Goal: Information Seeking & Learning: Learn about a topic

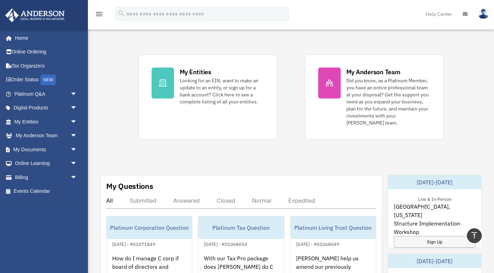
scroll to position [126, 0]
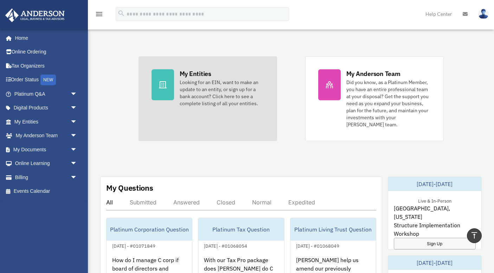
click at [211, 81] on div "Looking for an EIN, want to make an update to an entity, or sign up for a bank …" at bounding box center [222, 93] width 84 height 28
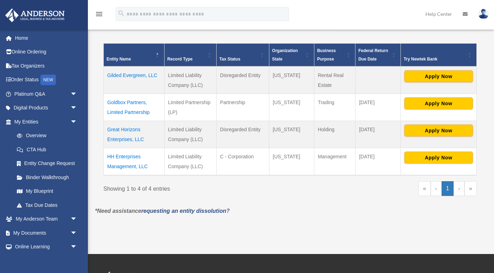
scroll to position [136, 0]
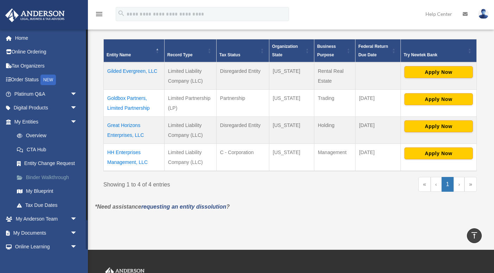
click at [45, 176] on link "Binder Walkthrough" at bounding box center [49, 177] width 78 height 14
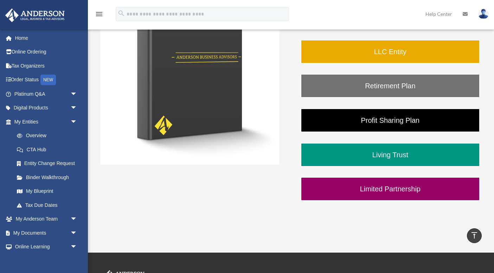
scroll to position [152, 0]
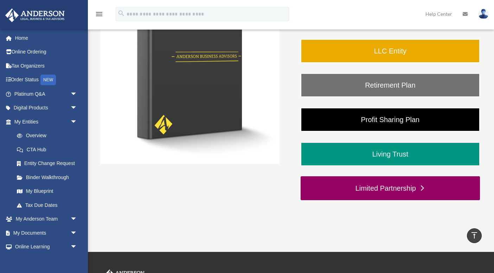
click at [378, 191] on link "Limited Partnership" at bounding box center [390, 188] width 179 height 24
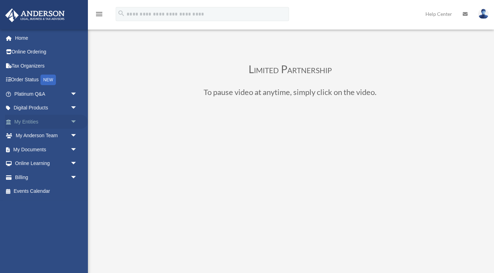
click at [74, 120] on span "arrow_drop_down" at bounding box center [77, 122] width 14 height 14
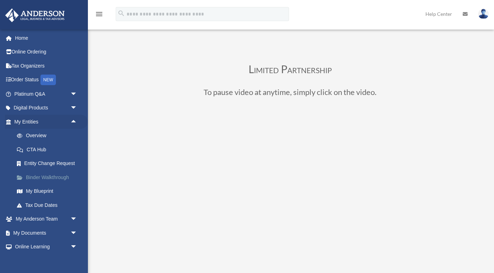
click at [56, 176] on link "Binder Walkthrough" at bounding box center [49, 177] width 78 height 14
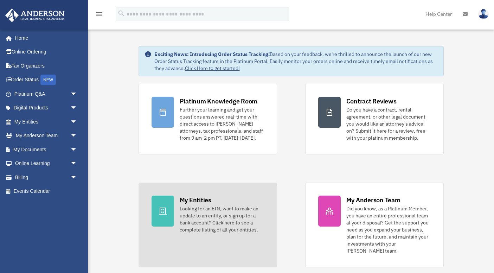
click at [200, 200] on div "My Entities" at bounding box center [196, 200] width 32 height 9
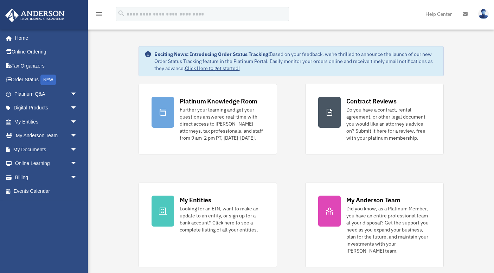
scroll to position [22, 0]
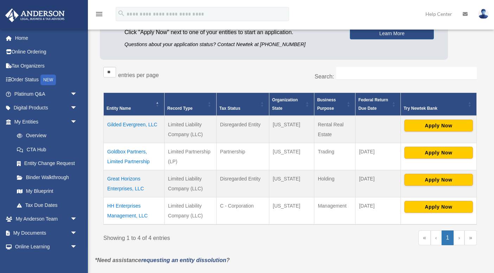
scroll to position [84, 0]
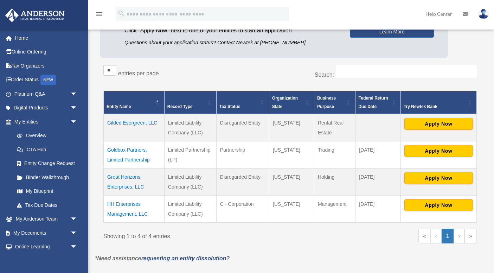
click at [126, 151] on td "Goldbox Partners, Limited Partnership" at bounding box center [134, 154] width 61 height 27
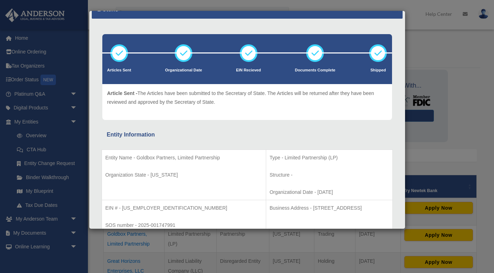
scroll to position [0, 0]
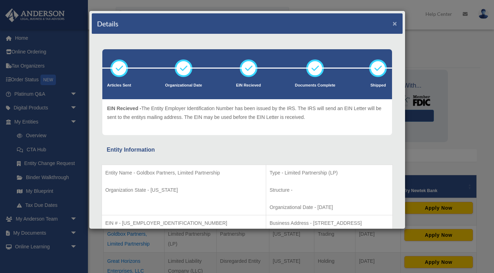
click at [395, 24] on button "×" at bounding box center [395, 23] width 5 height 7
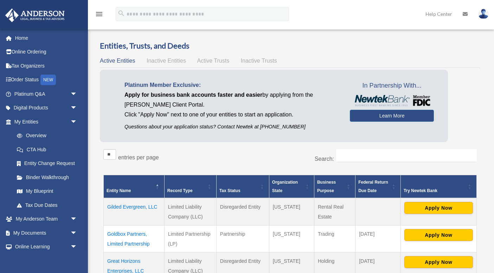
click at [123, 236] on td "Goldbox Partners, Limited Partnership" at bounding box center [134, 238] width 61 height 27
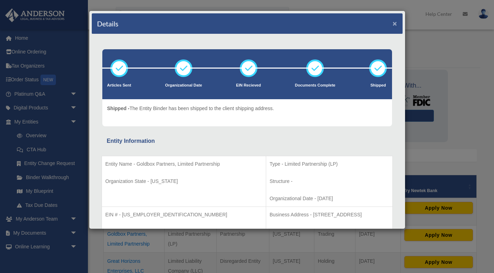
click at [395, 22] on button "×" at bounding box center [395, 23] width 5 height 7
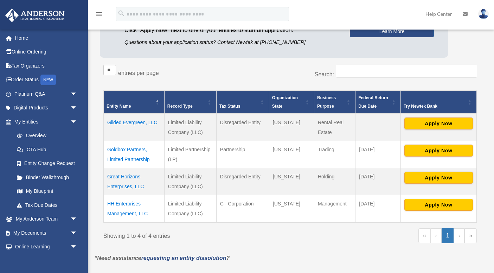
scroll to position [86, 0]
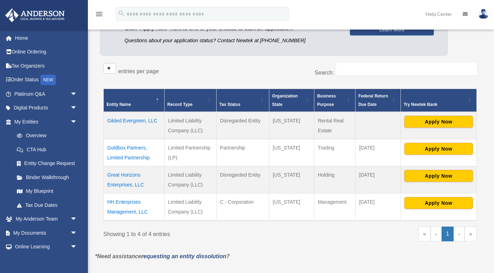
click at [136, 201] on td "HH Enterprises Management, LLC" at bounding box center [134, 206] width 61 height 27
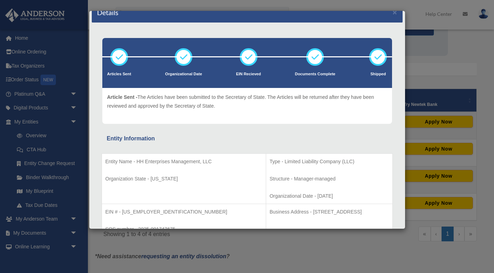
scroll to position [0, 0]
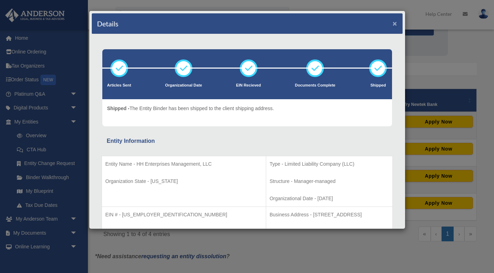
click at [396, 24] on button "×" at bounding box center [395, 23] width 5 height 7
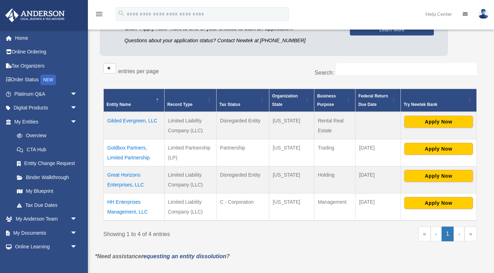
click at [136, 149] on td "Goldbox Partners, Limited Partnership" at bounding box center [134, 152] width 61 height 27
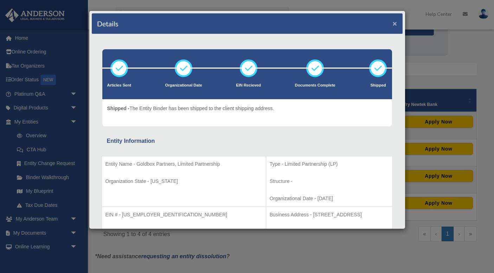
click at [395, 26] on button "×" at bounding box center [395, 23] width 5 height 7
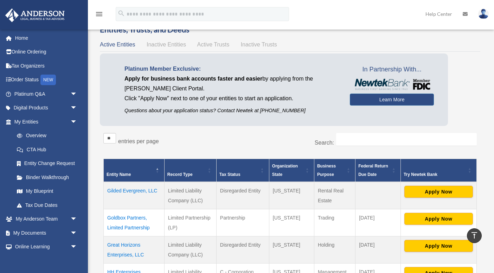
scroll to position [14, 0]
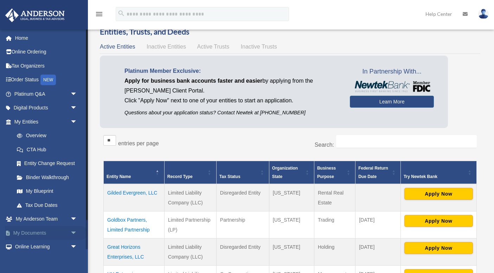
click at [73, 231] on span "arrow_drop_down" at bounding box center [77, 233] width 14 height 14
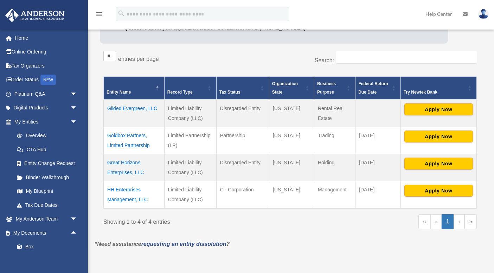
scroll to position [99, 0]
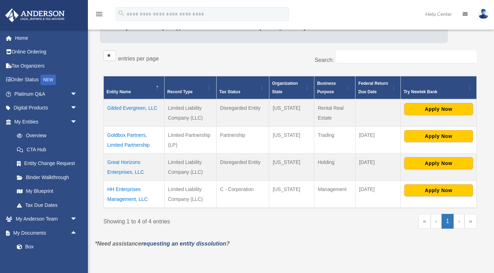
click at [123, 164] on td "Great Horizons Enterprises, LLC" at bounding box center [134, 167] width 61 height 27
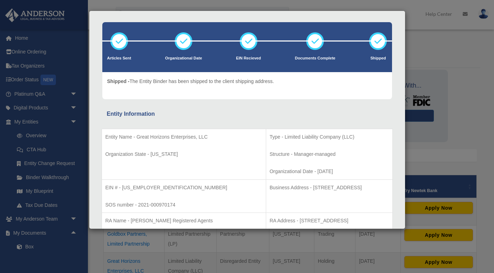
scroll to position [0, 0]
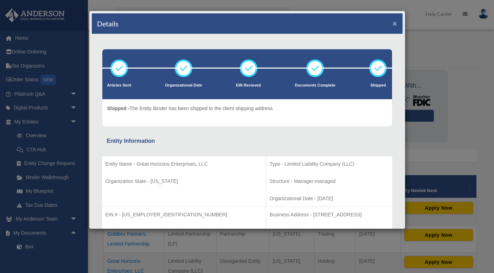
click at [395, 23] on button "×" at bounding box center [395, 23] width 5 height 7
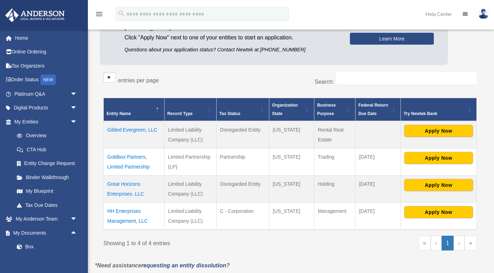
scroll to position [78, 0]
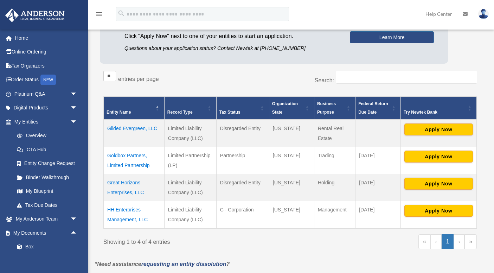
click at [126, 165] on td "Goldbox Partners, Limited Partnership" at bounding box center [134, 160] width 61 height 27
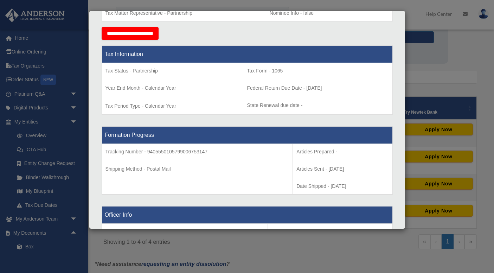
scroll to position [0, 0]
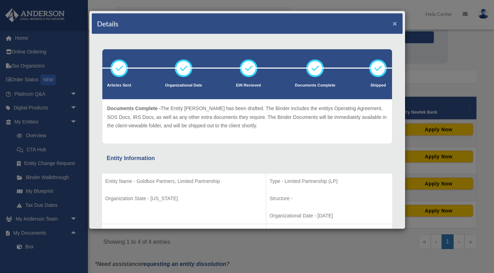
click at [396, 24] on button "×" at bounding box center [395, 23] width 5 height 7
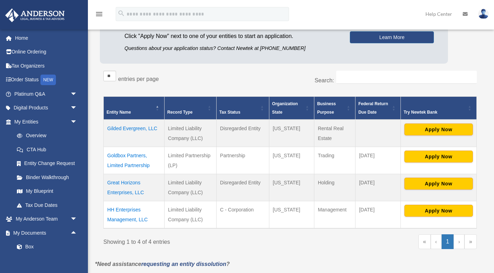
click at [120, 212] on td "HH Enterprises Management, LLC" at bounding box center [134, 214] width 61 height 27
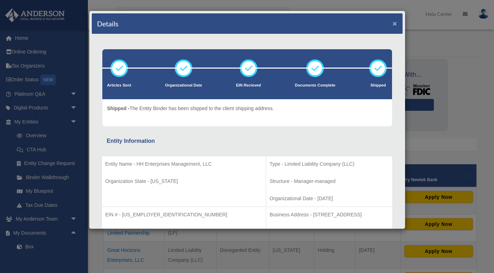
click at [396, 25] on button "×" at bounding box center [395, 23] width 5 height 7
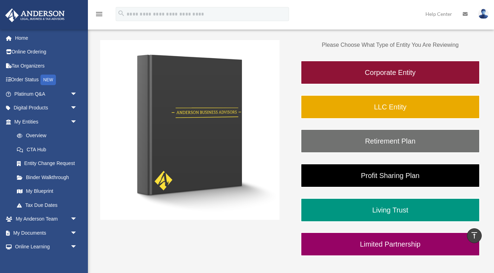
scroll to position [89, 0]
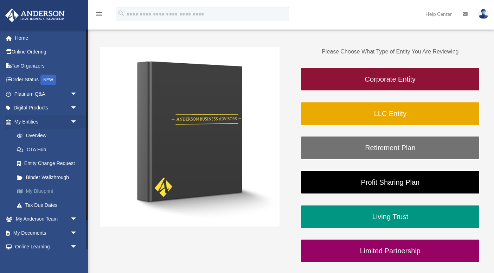
click at [40, 191] on link "My Blueprint" at bounding box center [49, 191] width 78 height 14
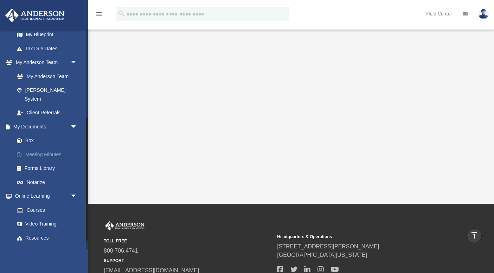
scroll to position [157, 0]
click at [32, 133] on link "Box" at bounding box center [49, 140] width 78 height 14
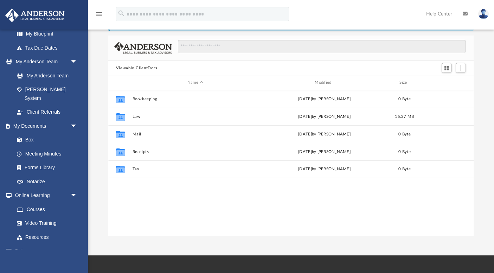
scroll to position [31, 0]
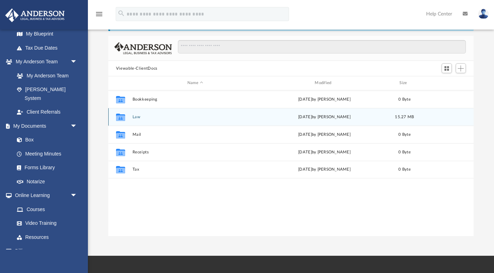
click at [138, 115] on button "Law" at bounding box center [195, 117] width 126 height 5
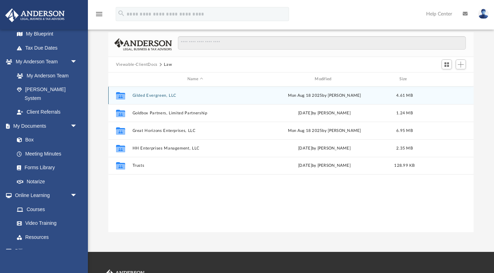
scroll to position [29, 0]
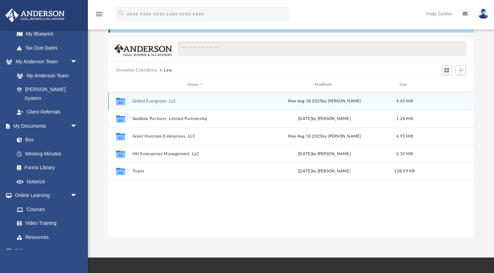
click at [157, 100] on button "Gilded Evergreen, LLC" at bounding box center [195, 101] width 126 height 5
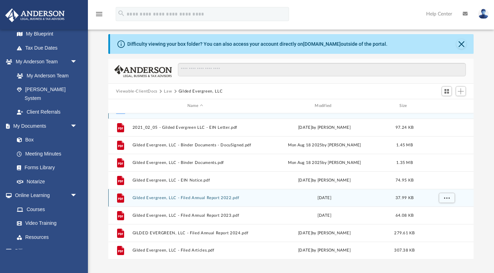
scroll to position [0, 0]
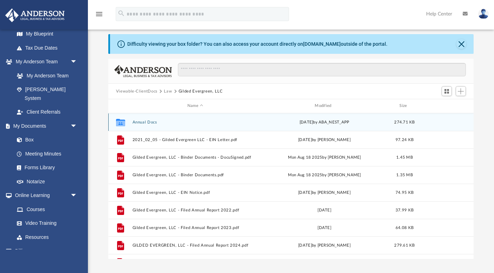
click at [147, 121] on button "Annual Docs" at bounding box center [195, 122] width 126 height 5
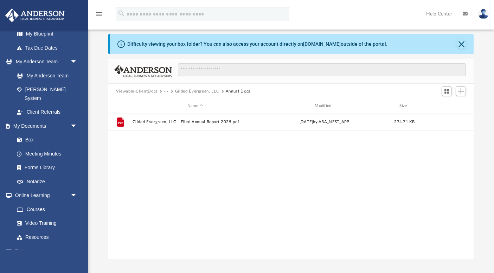
click at [215, 91] on button "Gilded Evergreen, LLC" at bounding box center [197, 91] width 44 height 6
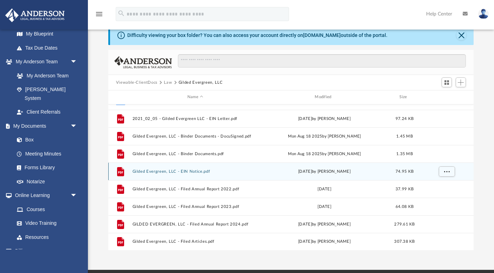
scroll to position [17, 0]
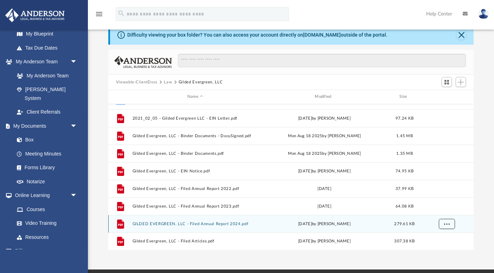
click at [446, 222] on span "More options" at bounding box center [447, 224] width 6 height 4
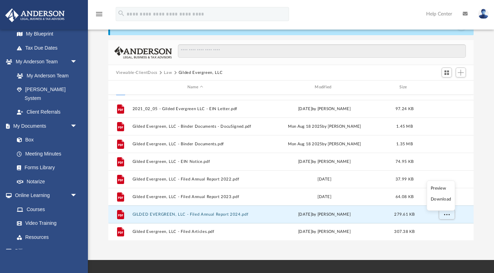
scroll to position [28, 0]
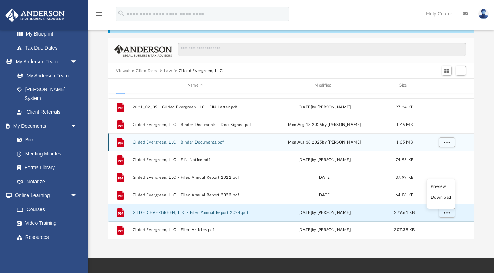
click at [185, 142] on button "Gilded Evergreen, LLC - Binder Documents.pdf" at bounding box center [195, 142] width 126 height 5
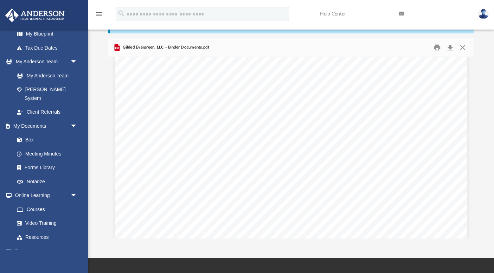
scroll to position [23788, 0]
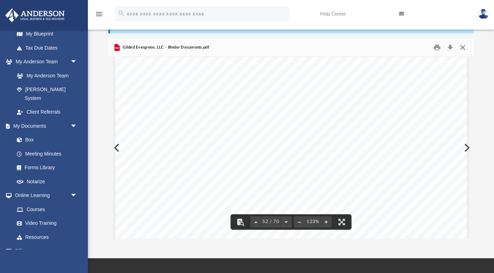
click at [466, 48] on button "Close" at bounding box center [463, 47] width 13 height 11
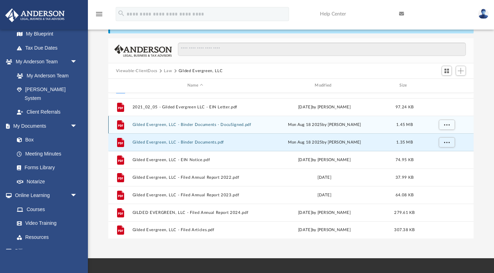
click at [211, 123] on button "Gilded Evergreen, LLC - Binder Documents - DocuSigned.pdf" at bounding box center [195, 124] width 126 height 5
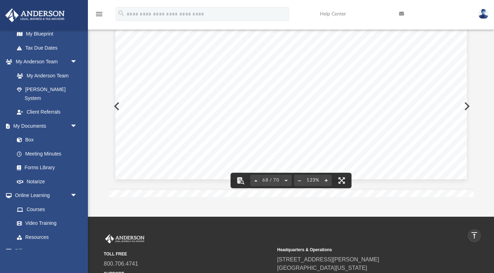
scroll to position [0, 0]
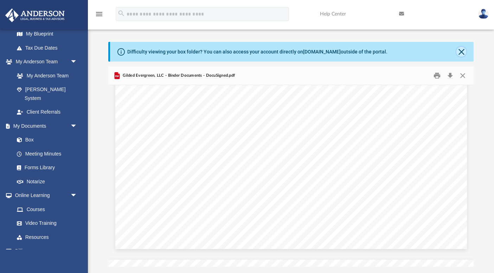
click at [463, 50] on button "Close" at bounding box center [462, 52] width 10 height 10
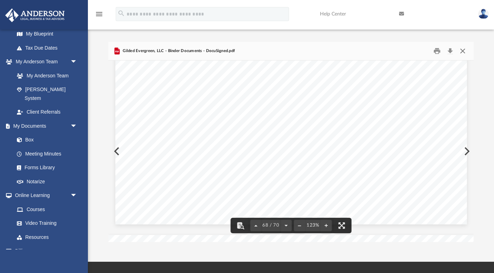
click at [460, 52] on button "Close" at bounding box center [463, 51] width 13 height 11
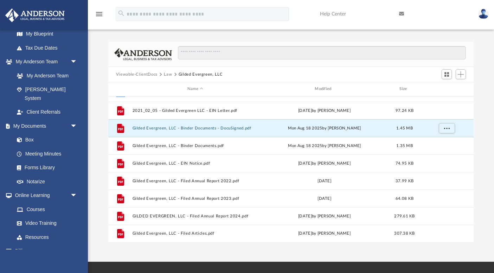
click at [170, 74] on button "Law" at bounding box center [168, 74] width 8 height 6
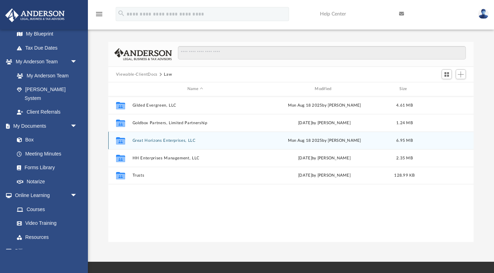
click at [182, 139] on button "Great Horizons Enterprises, LLC" at bounding box center [195, 140] width 126 height 5
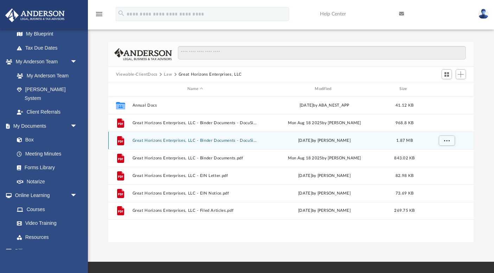
click at [248, 141] on button "Great Horizons Enterprises, LLC - Binder Documents - DocuSigned.pdf" at bounding box center [195, 140] width 126 height 5
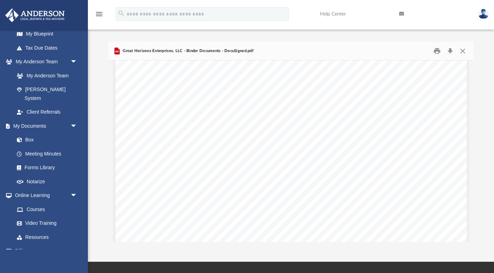
scroll to position [2457, 0]
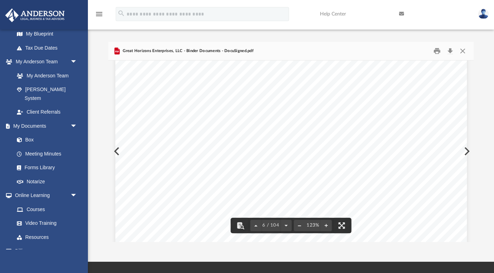
click at [299, 225] on button "File preview" at bounding box center [299, 225] width 11 height 15
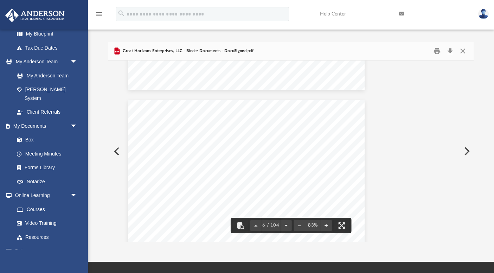
scroll to position [1671, 60]
click at [299, 225] on button "File preview" at bounding box center [299, 225] width 11 height 15
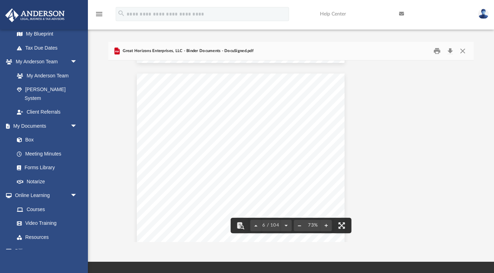
scroll to position [1475, 50]
click at [465, 152] on button "Preview" at bounding box center [466, 151] width 15 height 20
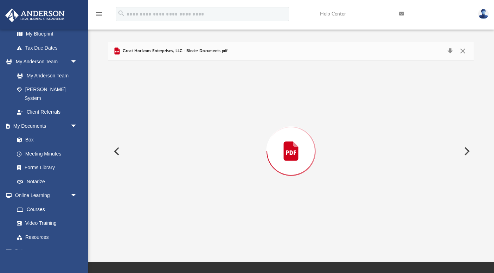
click at [465, 152] on button "Preview" at bounding box center [466, 151] width 15 height 20
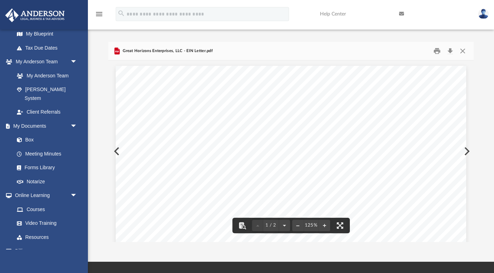
click at [115, 151] on button "Preview" at bounding box center [115, 151] width 15 height 20
click at [284, 223] on button "File preview" at bounding box center [284, 225] width 11 height 15
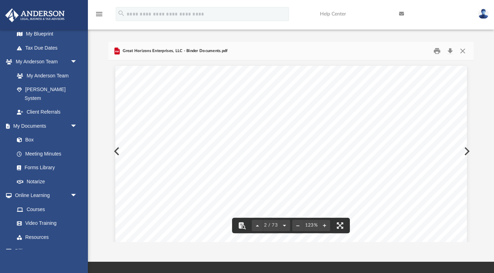
click at [285, 225] on button "File preview" at bounding box center [284, 225] width 11 height 15
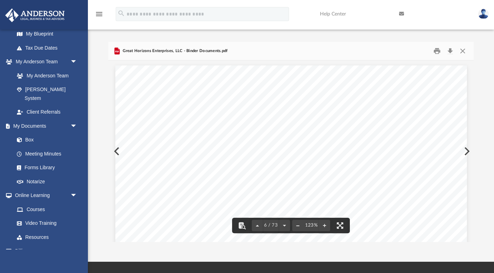
click at [298, 225] on button "File preview" at bounding box center [297, 225] width 11 height 15
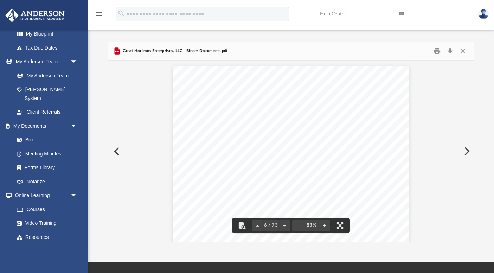
click at [298, 225] on button "File preview" at bounding box center [297, 225] width 11 height 15
click at [284, 224] on button "File preview" at bounding box center [284, 225] width 11 height 15
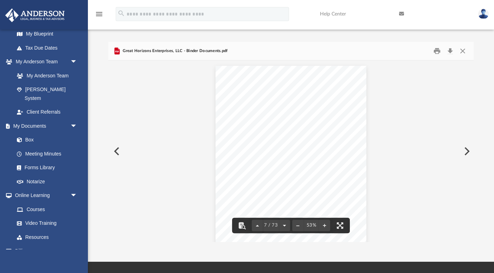
click at [284, 224] on button "File preview" at bounding box center [284, 225] width 11 height 15
click at [284, 224] on button "File preview" at bounding box center [286, 225] width 11 height 15
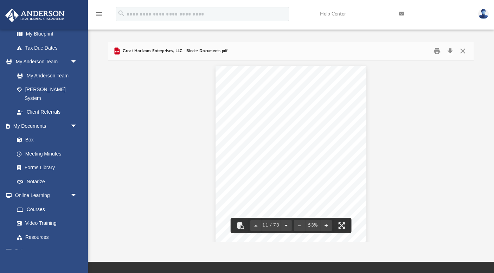
click at [284, 224] on button "File preview" at bounding box center [286, 225] width 11 height 15
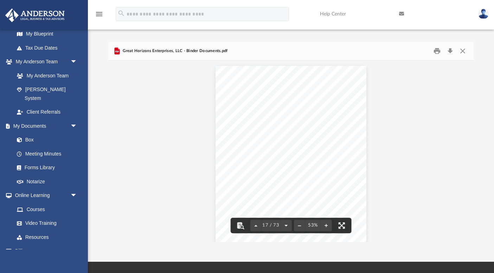
click at [284, 224] on button "File preview" at bounding box center [286, 225] width 11 height 15
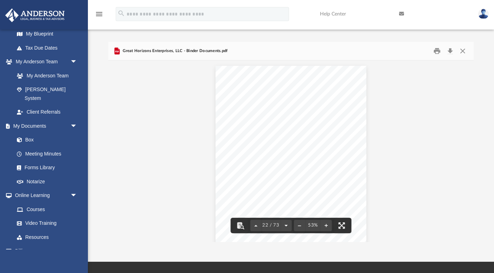
click at [284, 224] on button "File preview" at bounding box center [286, 225] width 11 height 15
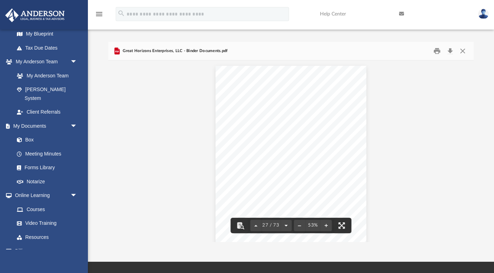
click at [284, 224] on button "File preview" at bounding box center [286, 225] width 11 height 15
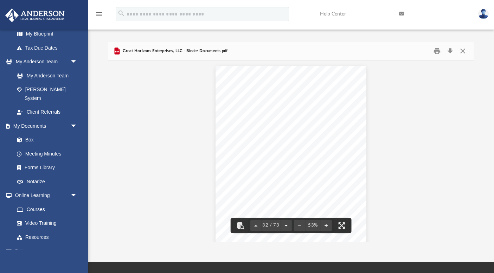
click at [284, 224] on button "File preview" at bounding box center [286, 225] width 11 height 15
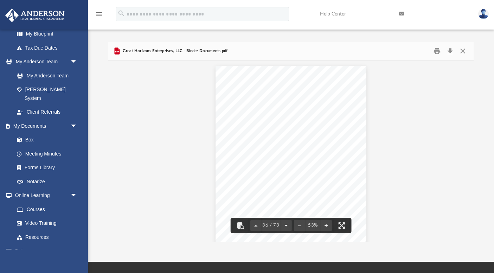
click at [284, 224] on button "File preview" at bounding box center [286, 225] width 11 height 15
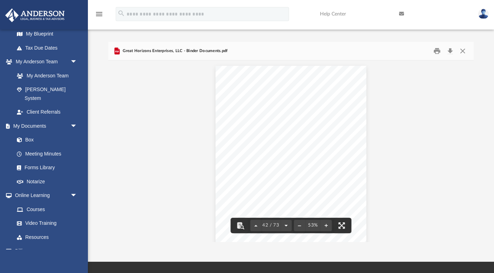
click at [284, 224] on button "File preview" at bounding box center [286, 225] width 11 height 15
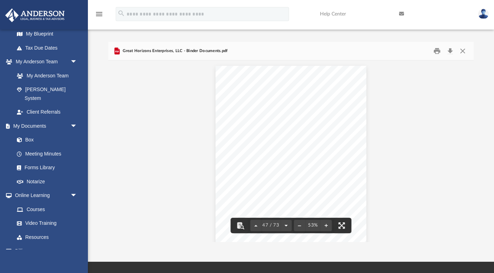
click at [284, 224] on button "File preview" at bounding box center [286, 225] width 11 height 15
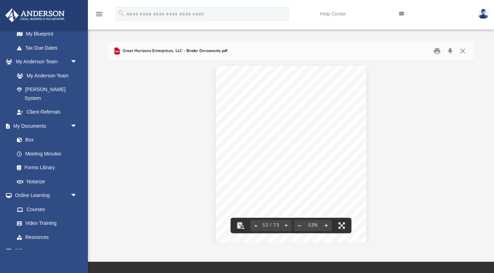
click at [284, 224] on button "File preview" at bounding box center [286, 225] width 11 height 15
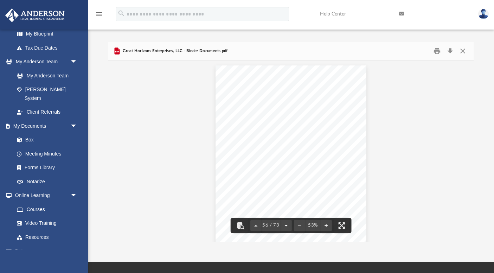
scroll to position [11512, 0]
click at [284, 224] on button "File preview" at bounding box center [286, 225] width 11 height 15
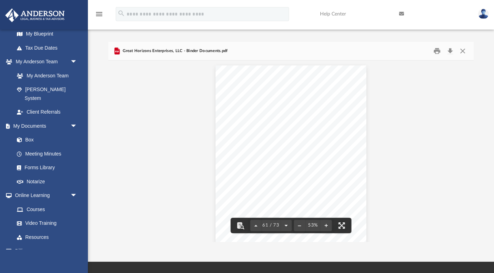
scroll to position [12334, 0]
click at [257, 224] on button "File preview" at bounding box center [255, 225] width 11 height 15
click at [464, 50] on button "Close" at bounding box center [463, 51] width 13 height 11
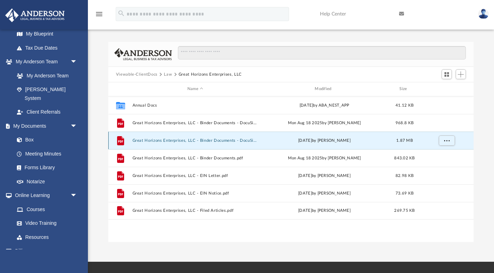
click at [250, 140] on button "Great Horizons Enterprises, LLC - Binder Documents - DocuSigned.pdf" at bounding box center [195, 140] width 126 height 5
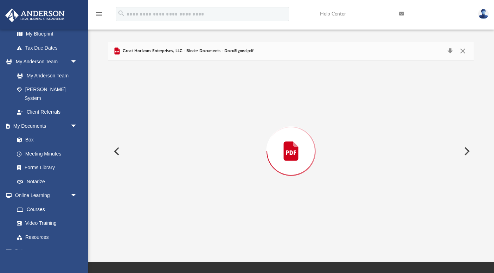
scroll to position [2329, 0]
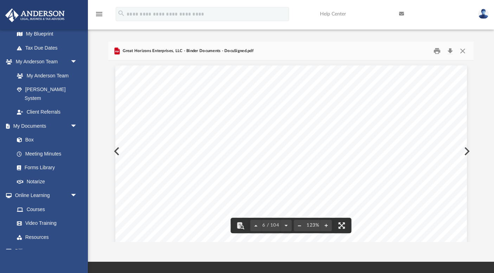
click at [299, 225] on button "File preview" at bounding box center [299, 225] width 11 height 15
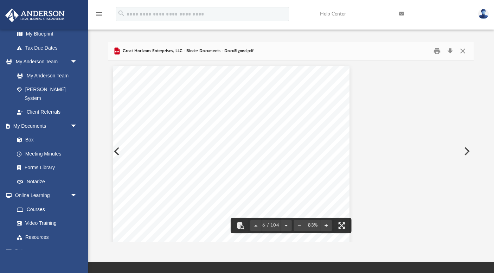
scroll to position [1399, 50]
click at [299, 225] on button "File preview" at bounding box center [299, 225] width 11 height 15
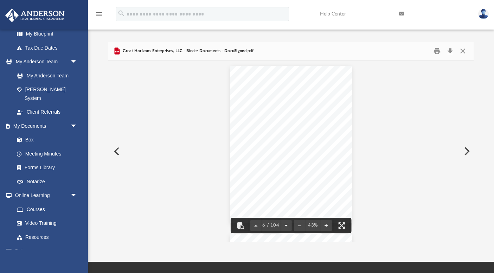
click at [285, 225] on button "File preview" at bounding box center [286, 225] width 11 height 15
click at [285, 225] on button "File preview" at bounding box center [287, 225] width 11 height 15
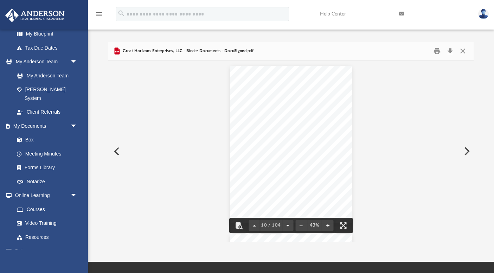
click at [285, 225] on button "File preview" at bounding box center [287, 225] width 11 height 15
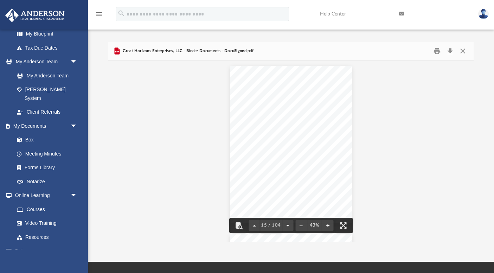
click at [285, 225] on button "File preview" at bounding box center [287, 225] width 11 height 15
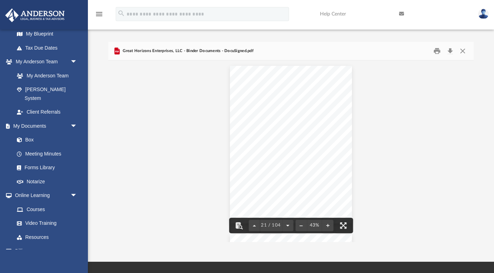
click at [285, 225] on button "File preview" at bounding box center [287, 225] width 11 height 15
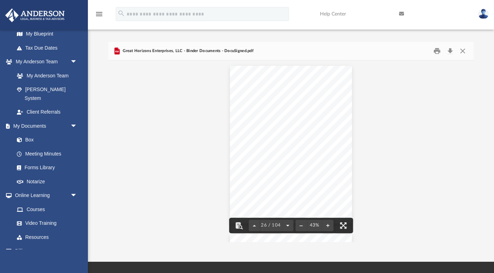
click at [285, 225] on button "File preview" at bounding box center [287, 225] width 11 height 15
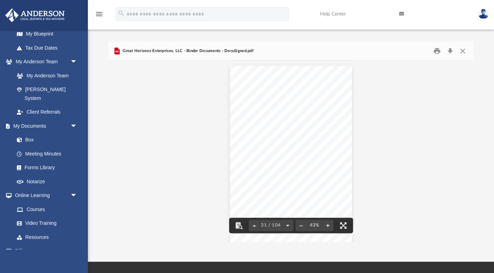
click at [285, 225] on button "File preview" at bounding box center [287, 225] width 11 height 15
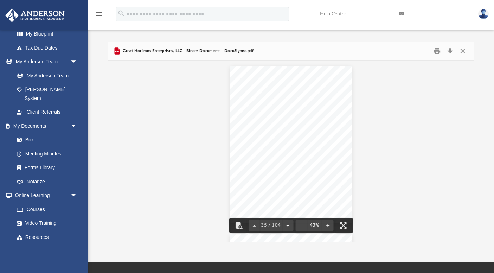
click at [285, 225] on button "File preview" at bounding box center [287, 225] width 11 height 15
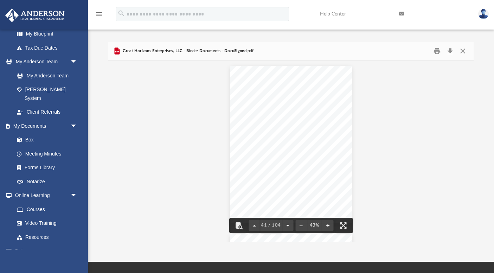
click at [285, 225] on button "File preview" at bounding box center [287, 225] width 11 height 15
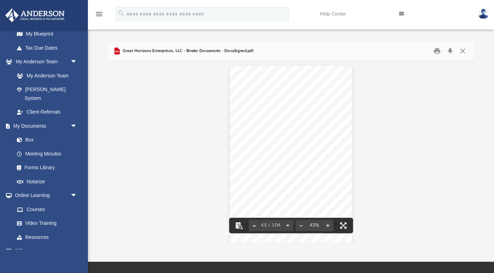
click at [285, 225] on button "File preview" at bounding box center [287, 225] width 11 height 15
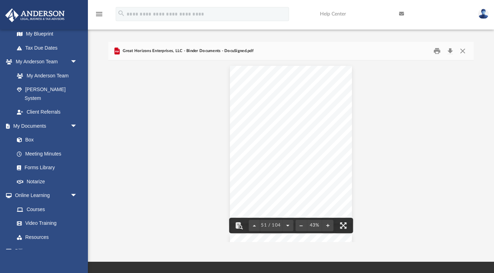
click at [285, 225] on button "File preview" at bounding box center [287, 225] width 11 height 15
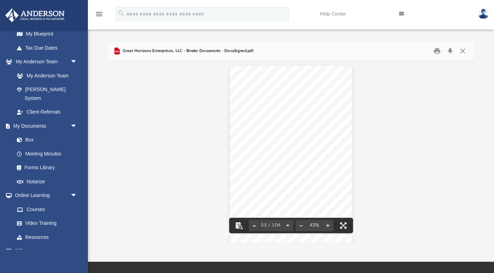
scroll to position [9263, 0]
click at [255, 223] on button "File preview" at bounding box center [254, 225] width 11 height 15
click at [286, 224] on button "File preview" at bounding box center [287, 225] width 11 height 15
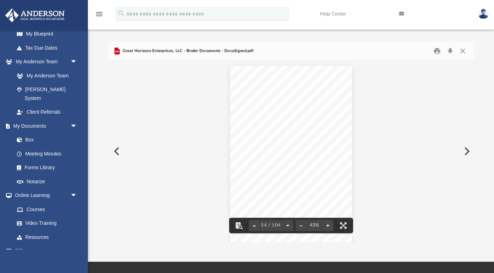
scroll to position [9095, 0]
click at [286, 224] on button "File preview" at bounding box center [287, 225] width 11 height 15
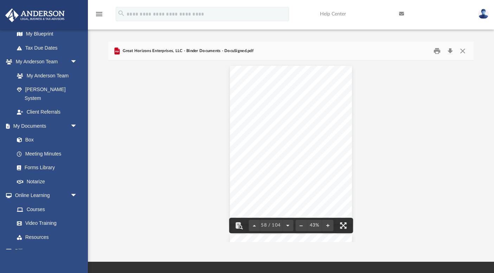
click at [286, 224] on button "File preview" at bounding box center [287, 225] width 11 height 15
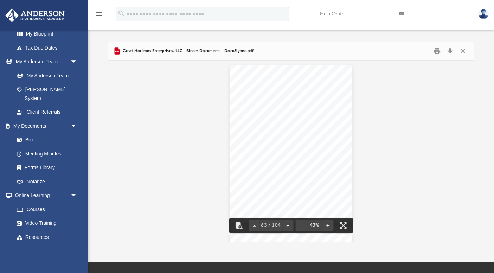
scroll to position [10442, 0]
click at [462, 50] on button "Close" at bounding box center [463, 51] width 13 height 11
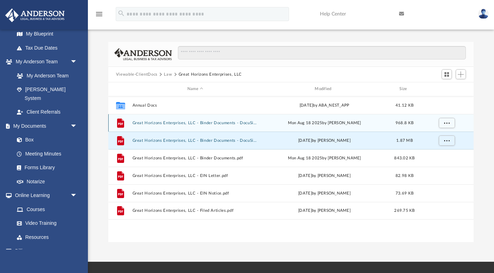
click at [244, 123] on button "Great Horizons Enterprises, LLC - Binder Documents - DocuSigned (1).pdf" at bounding box center [195, 123] width 126 height 5
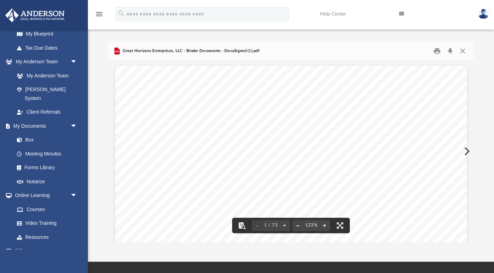
click at [297, 226] on button "File preview" at bounding box center [297, 225] width 11 height 15
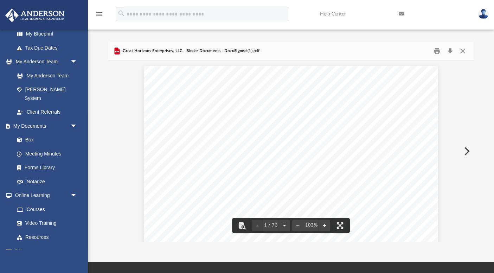
click at [297, 226] on button "File preview" at bounding box center [297, 225] width 11 height 15
click at [286, 224] on button "File preview" at bounding box center [284, 225] width 11 height 15
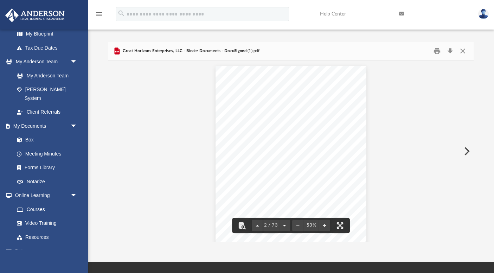
click at [286, 224] on button "File preview" at bounding box center [284, 225] width 11 height 15
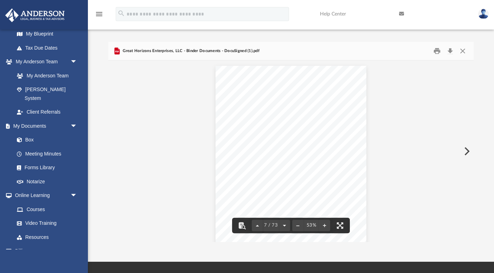
click at [286, 224] on button "File preview" at bounding box center [284, 225] width 11 height 15
click at [286, 224] on button "File preview" at bounding box center [286, 225] width 11 height 15
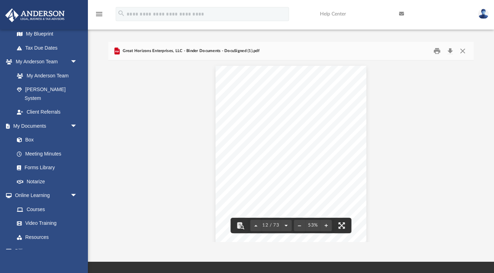
click at [286, 224] on button "File preview" at bounding box center [286, 225] width 11 height 15
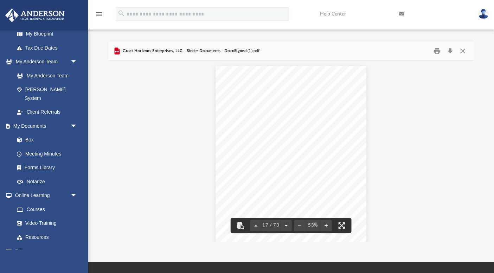
click at [286, 224] on button "File preview" at bounding box center [286, 225] width 11 height 15
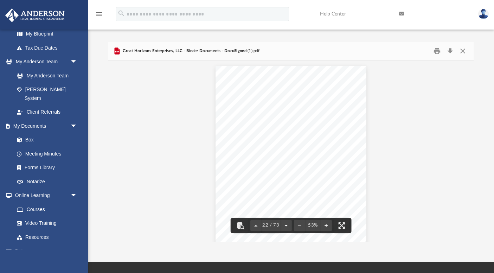
click at [286, 224] on button "File preview" at bounding box center [286, 225] width 11 height 15
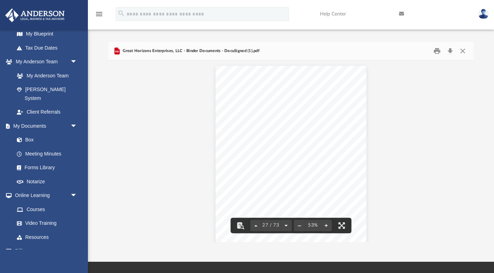
click at [286, 224] on button "File preview" at bounding box center [286, 225] width 11 height 15
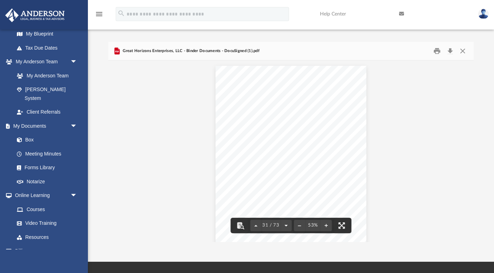
click at [286, 224] on button "File preview" at bounding box center [286, 225] width 11 height 15
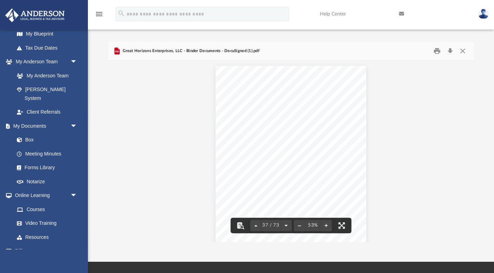
click at [286, 224] on button "File preview" at bounding box center [286, 225] width 11 height 15
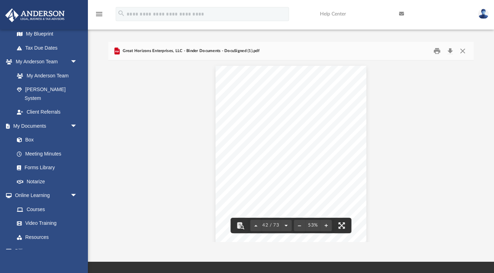
click at [286, 224] on button "File preview" at bounding box center [286, 225] width 11 height 15
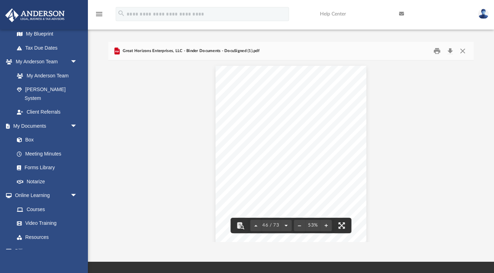
click at [286, 224] on button "File preview" at bounding box center [286, 225] width 11 height 15
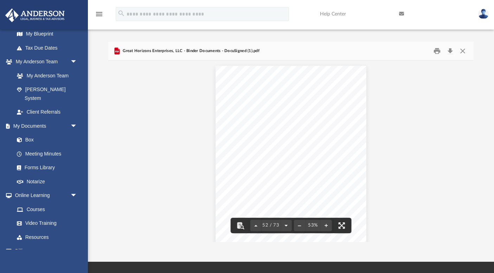
click at [286, 224] on button "File preview" at bounding box center [286, 225] width 11 height 15
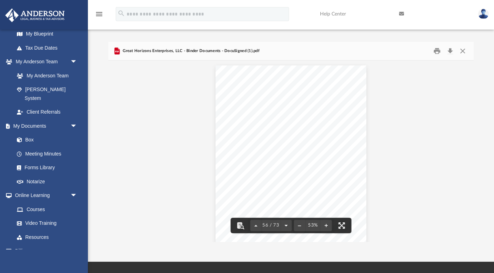
click at [286, 224] on button "File preview" at bounding box center [286, 225] width 11 height 15
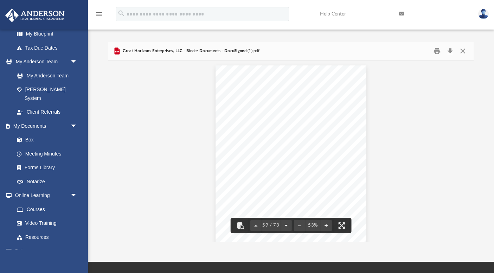
scroll to position [11923, 0]
click at [463, 51] on button "Close" at bounding box center [463, 51] width 13 height 11
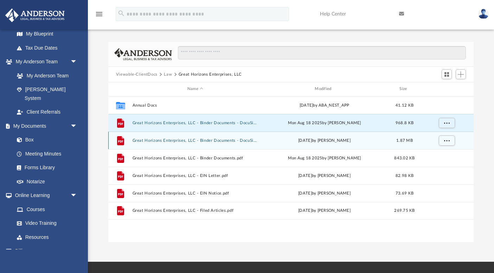
click at [235, 140] on button "Great Horizons Enterprises, LLC - Binder Documents - DocuSigned.pdf" at bounding box center [195, 140] width 126 height 5
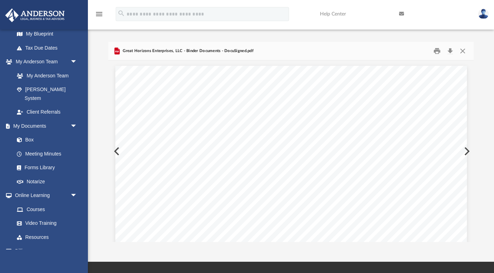
scroll to position [28878, 0]
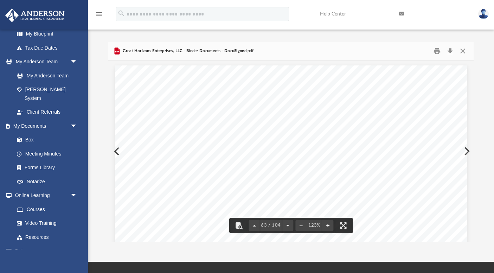
click at [300, 227] on button "File preview" at bounding box center [300, 225] width 11 height 15
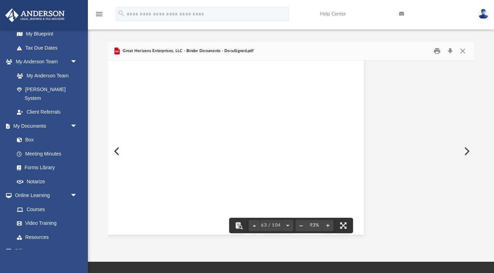
click at [300, 227] on button "File preview" at bounding box center [300, 225] width 11 height 15
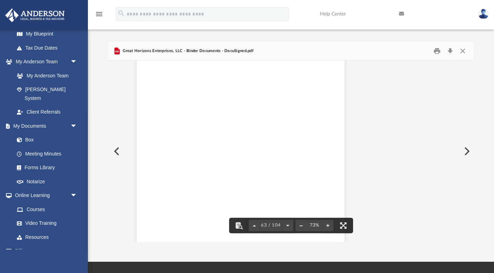
scroll to position [17349, 50]
click at [300, 227] on button "File preview" at bounding box center [300, 225] width 11 height 15
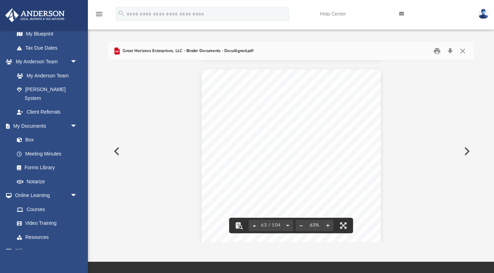
click at [254, 225] on button "File preview" at bounding box center [254, 225] width 11 height 15
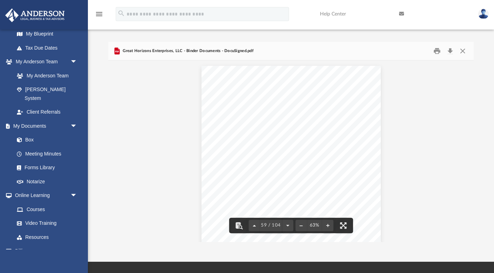
click at [254, 225] on button "File preview" at bounding box center [254, 225] width 11 height 15
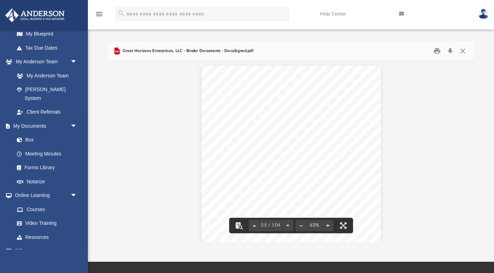
scroll to position [13107, 0]
click at [254, 225] on button "File preview" at bounding box center [254, 225] width 11 height 15
click at [288, 225] on button "File preview" at bounding box center [287, 225] width 11 height 15
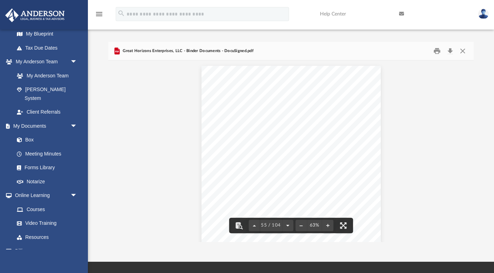
click at [288, 225] on button "File preview" at bounding box center [287, 225] width 11 height 15
click at [253, 225] on button "File preview" at bounding box center [254, 225] width 11 height 15
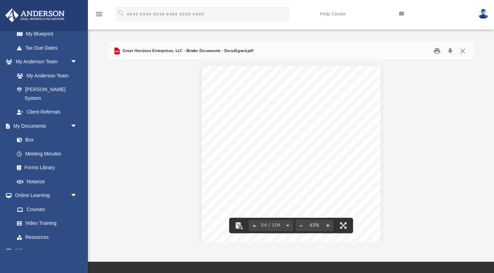
click at [253, 225] on button "File preview" at bounding box center [254, 225] width 11 height 15
click at [255, 224] on button "File preview" at bounding box center [254, 225] width 11 height 15
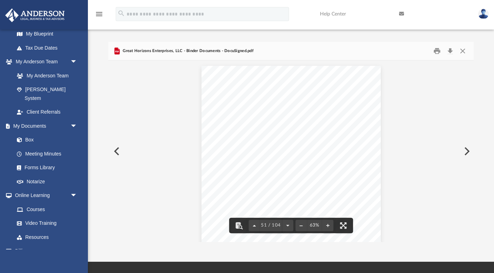
click at [255, 224] on button "File preview" at bounding box center [254, 225] width 11 height 15
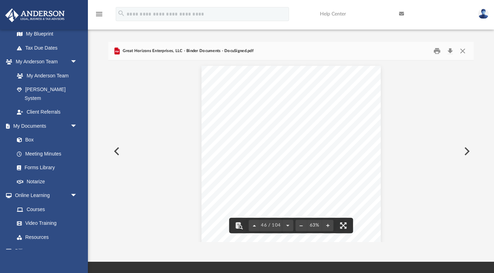
click at [255, 224] on button "File preview" at bounding box center [254, 225] width 11 height 15
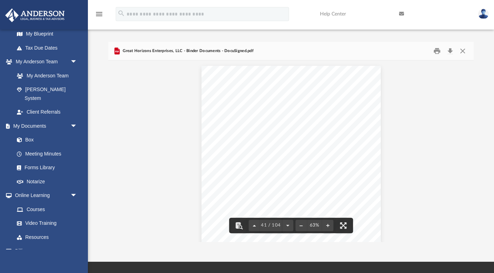
click at [255, 224] on button "File preview" at bounding box center [254, 225] width 11 height 15
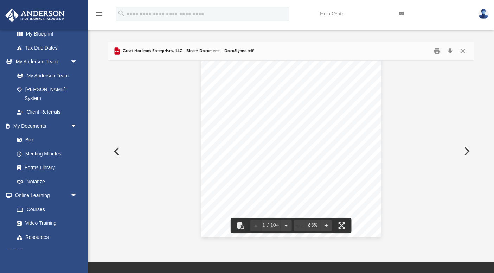
scroll to position [0, 0]
click at [464, 51] on button "Close" at bounding box center [463, 51] width 13 height 11
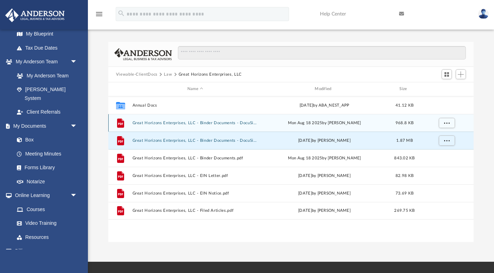
click at [241, 121] on button "Great Horizons Enterprises, LLC - Binder Documents - DocuSigned (1).pdf" at bounding box center [195, 123] width 126 height 5
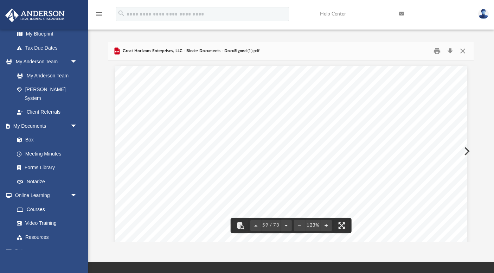
scroll to position [27015, 0]
click at [300, 225] on button "File preview" at bounding box center [299, 225] width 11 height 15
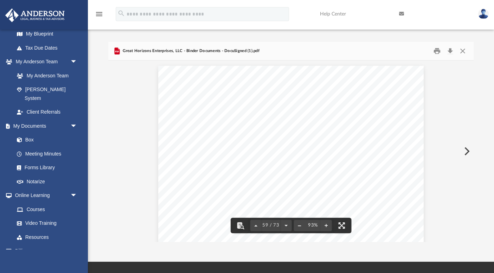
click at [300, 225] on button "File preview" at bounding box center [299, 225] width 11 height 15
click at [287, 224] on button "File preview" at bounding box center [286, 225] width 11 height 15
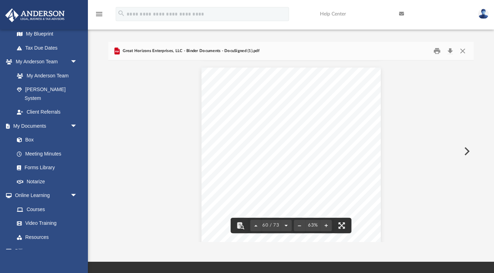
scroll to position [14320, 0]
click at [254, 224] on button "File preview" at bounding box center [255, 225] width 11 height 15
drag, startPoint x: 456, startPoint y: 214, endPoint x: 459, endPoint y: 186, distance: 28.3
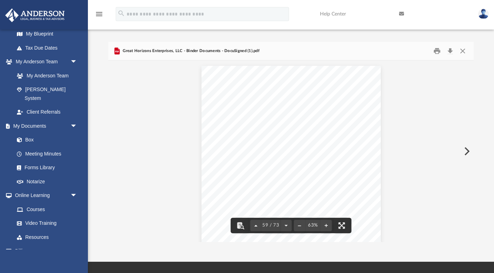
click at [256, 224] on button "File preview" at bounding box center [255, 225] width 11 height 15
click at [284, 224] on button "File preview" at bounding box center [284, 225] width 11 height 15
click at [286, 222] on button "File preview" at bounding box center [284, 225] width 11 height 15
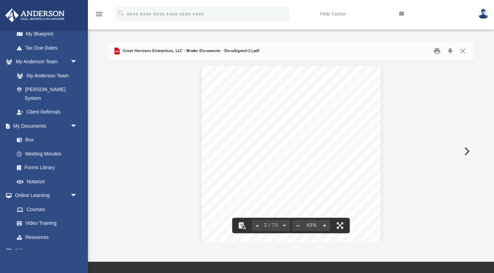
scroll to position [485, 0]
click at [283, 225] on button "File preview" at bounding box center [284, 225] width 11 height 15
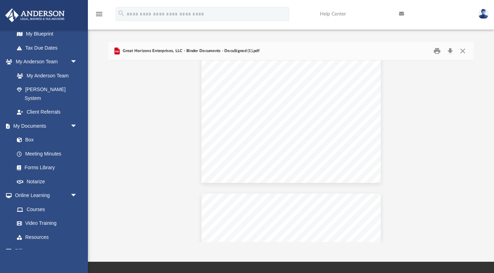
scroll to position [8454, 0]
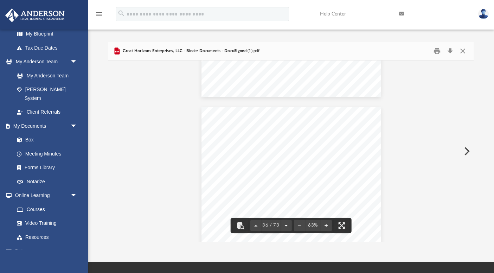
click at [285, 225] on button "File preview" at bounding box center [286, 225] width 11 height 15
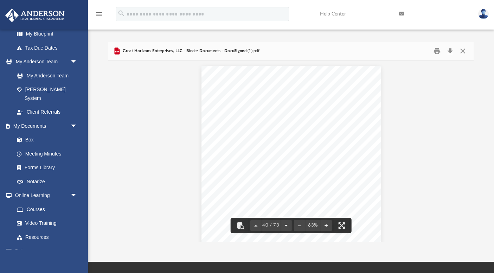
click at [285, 225] on button "File preview" at bounding box center [286, 225] width 11 height 15
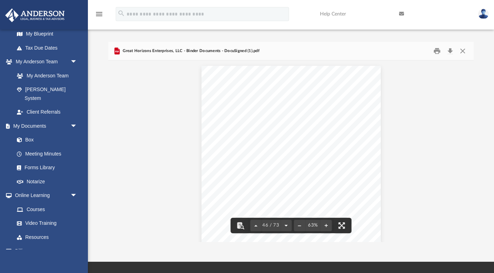
click at [285, 225] on button "File preview" at bounding box center [286, 225] width 11 height 15
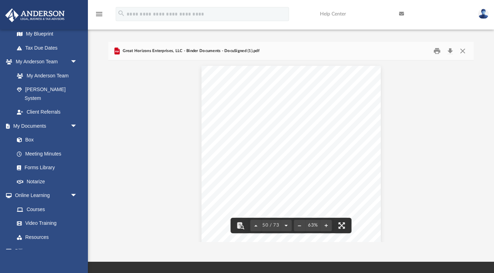
click at [285, 225] on button "File preview" at bounding box center [286, 225] width 11 height 15
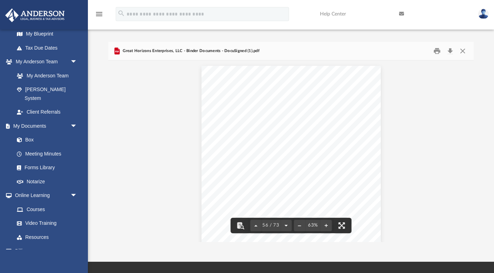
click at [285, 225] on button "File preview" at bounding box center [286, 225] width 11 height 15
click at [255, 225] on button "File preview" at bounding box center [255, 225] width 11 height 15
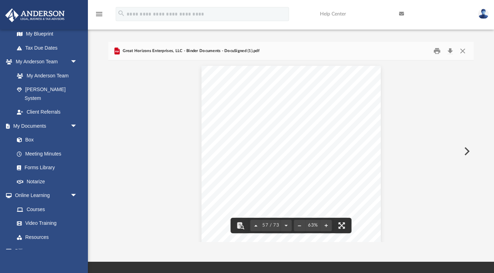
scroll to position [13592, 0]
click at [286, 224] on button "File preview" at bounding box center [286, 225] width 11 height 15
click at [257, 223] on button "File preview" at bounding box center [255, 225] width 11 height 15
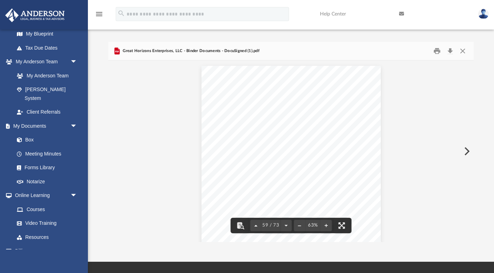
scroll to position [13835, 0]
click at [287, 225] on button "File preview" at bounding box center [286, 225] width 11 height 15
click at [464, 49] on button "Close" at bounding box center [463, 51] width 13 height 11
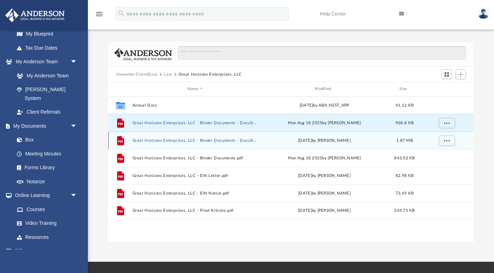
click at [210, 141] on button "Great Horizons Enterprises, LLC - Binder Documents - DocuSigned.pdf" at bounding box center [195, 140] width 126 height 5
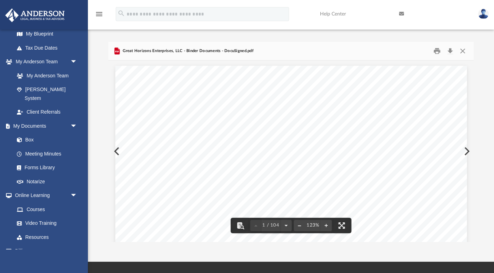
click at [298, 225] on button "File preview" at bounding box center [299, 225] width 11 height 15
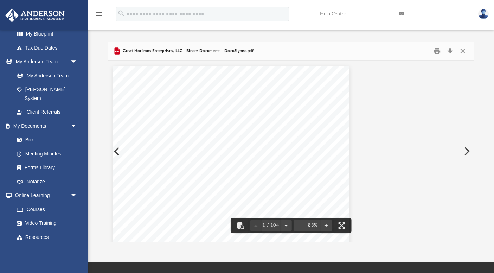
scroll to position [0, 50]
click at [286, 226] on button "File preview" at bounding box center [286, 225] width 11 height 15
click at [286, 225] on button "File preview" at bounding box center [286, 225] width 11 height 15
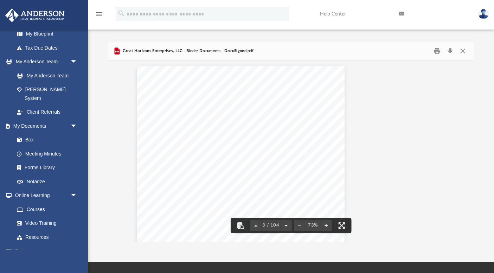
click at [286, 225] on button "File preview" at bounding box center [286, 225] width 11 height 15
click at [287, 225] on button "File preview" at bounding box center [286, 225] width 11 height 15
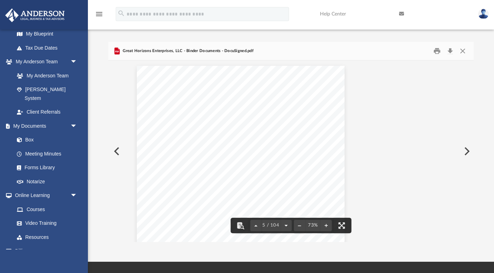
scroll to position [1399, 50]
click at [287, 227] on button "File preview" at bounding box center [286, 225] width 11 height 15
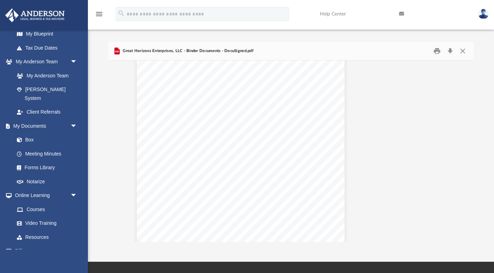
scroll to position [0, 50]
click at [465, 51] on button "Close" at bounding box center [463, 51] width 13 height 11
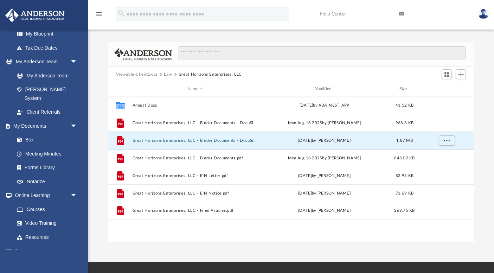
click at [167, 74] on button "Law" at bounding box center [168, 74] width 8 height 6
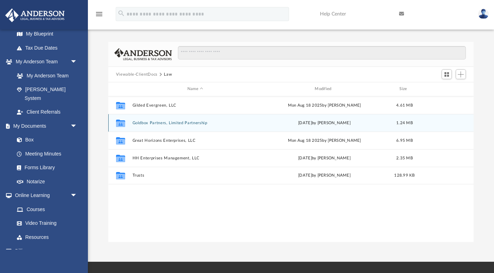
click at [193, 123] on button "Goldbox Partners, Limited Partnership" at bounding box center [195, 123] width 126 height 5
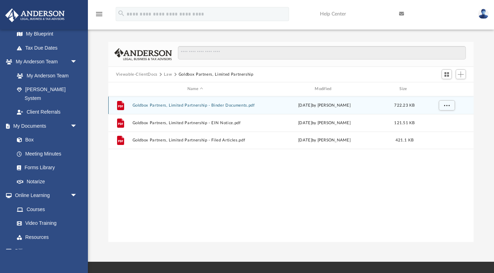
click at [222, 105] on button "Goldbox Partners, Limited Partnership - Binder Documents.pdf" at bounding box center [195, 105] width 126 height 5
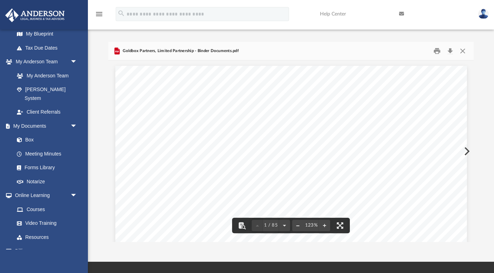
click at [297, 223] on button "File preview" at bounding box center [297, 225] width 11 height 15
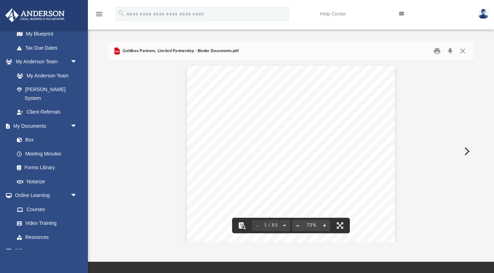
click at [297, 223] on button "File preview" at bounding box center [297, 225] width 11 height 15
click at [285, 225] on button "File preview" at bounding box center [284, 225] width 11 height 15
click at [284, 225] on button "File preview" at bounding box center [284, 225] width 11 height 15
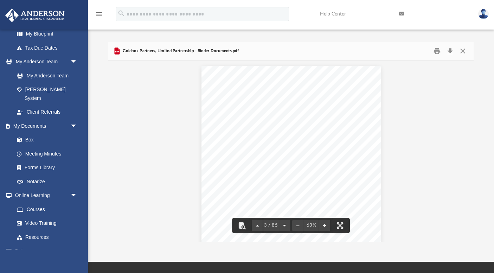
click at [284, 225] on button "File preview" at bounding box center [284, 225] width 11 height 15
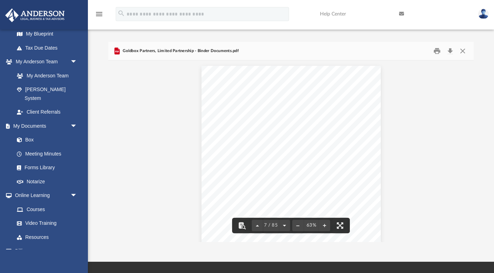
scroll to position [1456, 0]
click at [284, 225] on button "File preview" at bounding box center [284, 225] width 11 height 15
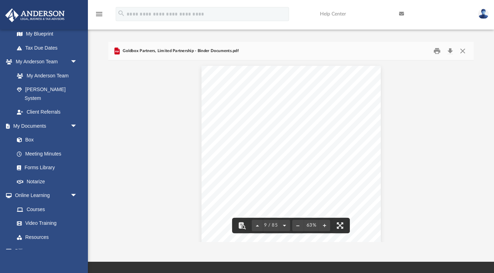
click at [284, 225] on button "File preview" at bounding box center [284, 225] width 11 height 15
click at [284, 225] on button "File preview" at bounding box center [286, 225] width 11 height 15
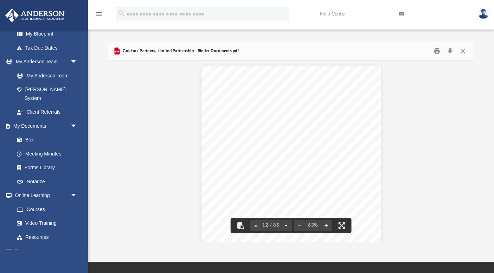
click at [284, 225] on button "File preview" at bounding box center [286, 225] width 11 height 15
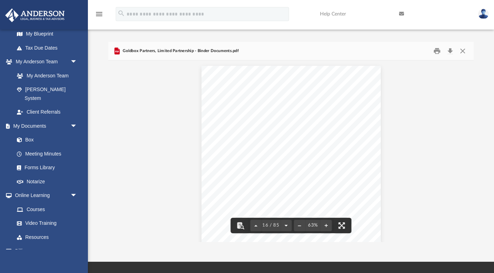
click at [284, 225] on button "File preview" at bounding box center [286, 225] width 11 height 15
click at [286, 224] on button "File preview" at bounding box center [286, 225] width 11 height 15
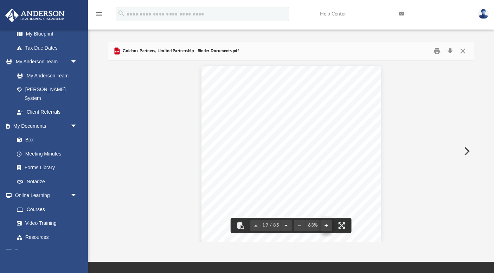
scroll to position [4612, 0]
click at [285, 225] on button "File preview" at bounding box center [286, 225] width 11 height 15
click at [287, 226] on button "File preview" at bounding box center [286, 225] width 11 height 15
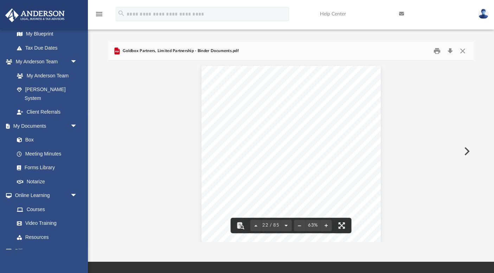
click at [290, 228] on button "File preview" at bounding box center [286, 225] width 11 height 15
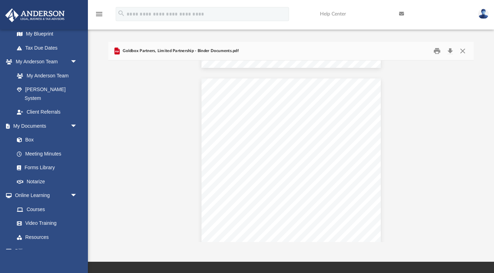
scroll to position [14248, 0]
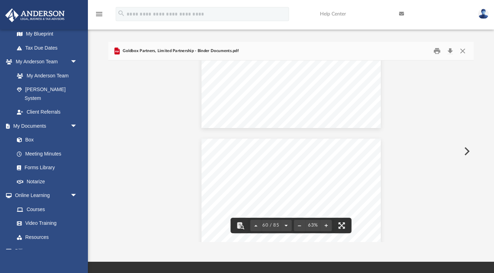
click at [285, 224] on button "File preview" at bounding box center [286, 225] width 11 height 15
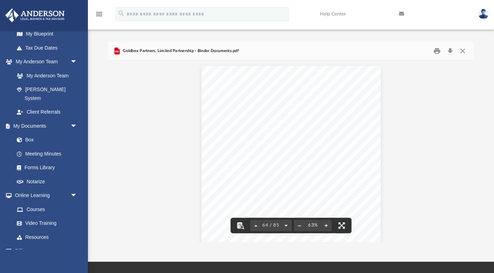
scroll to position [15291, 0]
click at [285, 224] on button "File preview" at bounding box center [286, 225] width 11 height 15
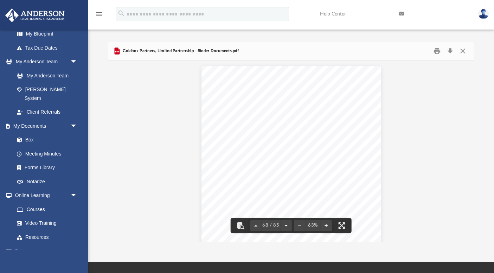
scroll to position [16262, 0]
click at [285, 224] on button "File preview" at bounding box center [286, 225] width 11 height 15
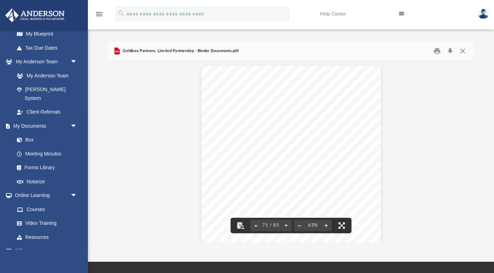
click at [285, 224] on button "File preview" at bounding box center [286, 225] width 11 height 15
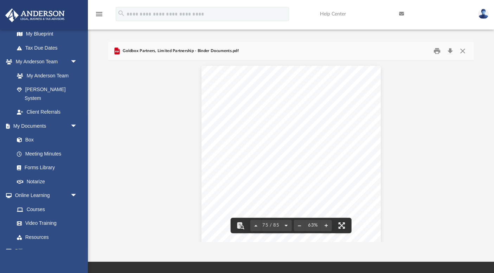
click at [285, 224] on button "File preview" at bounding box center [286, 225] width 11 height 15
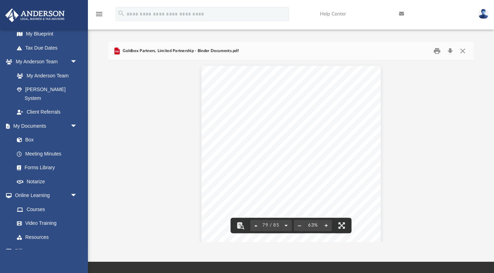
scroll to position [18932, 0]
click at [285, 224] on button "File preview" at bounding box center [286, 225] width 11 height 15
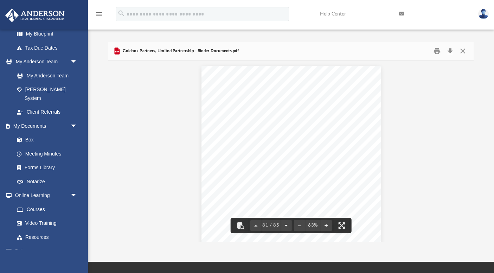
click at [285, 224] on button "File preview" at bounding box center [286, 225] width 11 height 15
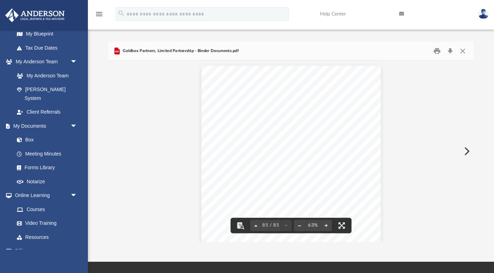
click at [253, 225] on button "File preview" at bounding box center [255, 225] width 11 height 15
click at [255, 224] on button "File preview" at bounding box center [255, 225] width 11 height 15
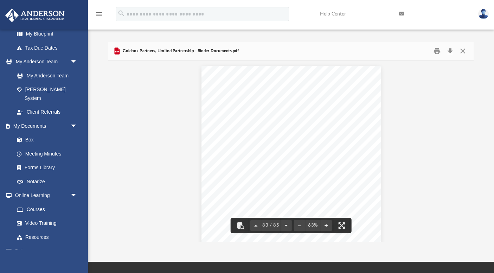
scroll to position [19660, 0]
click at [286, 225] on button "File preview" at bounding box center [286, 225] width 11 height 15
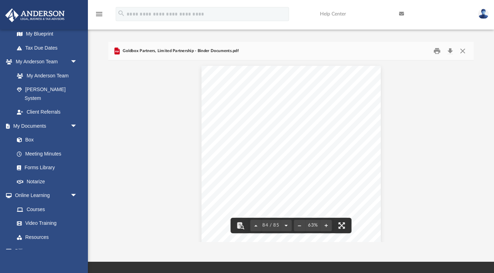
click at [286, 225] on button "File preview" at bounding box center [286, 225] width 11 height 15
click at [286, 225] on div "85 / 85" at bounding box center [271, 225] width 42 height 11
click at [463, 51] on button "Close" at bounding box center [463, 51] width 13 height 11
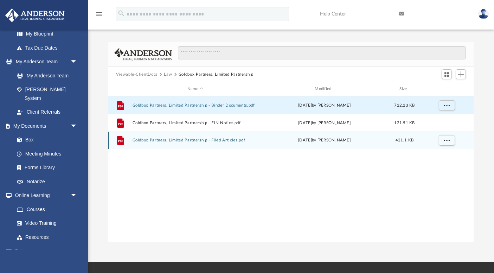
click at [221, 138] on button "Goldbox Partners, Limited Partnership - Filed Articles.pdf" at bounding box center [195, 140] width 126 height 5
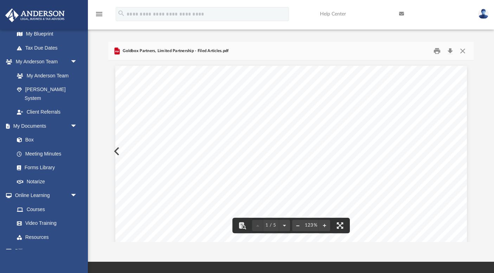
click at [298, 226] on button "File preview" at bounding box center [297, 225] width 11 height 15
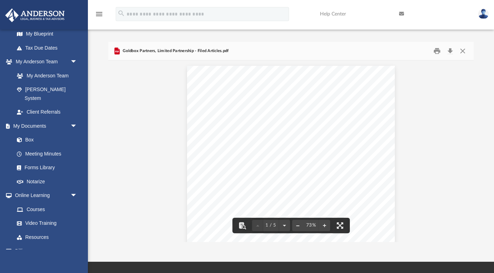
click at [298, 226] on button "File preview" at bounding box center [297, 225] width 11 height 15
click at [286, 225] on button "File preview" at bounding box center [284, 225] width 11 height 15
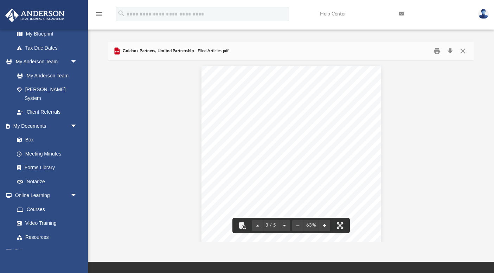
click at [286, 225] on button "File preview" at bounding box center [284, 225] width 11 height 15
click at [463, 51] on button "Close" at bounding box center [463, 51] width 13 height 11
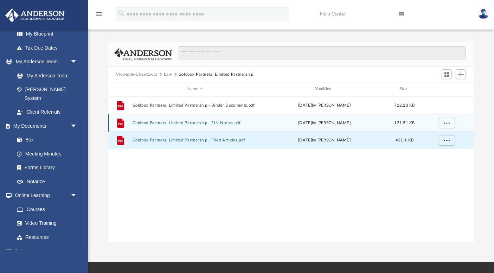
click at [222, 121] on button "Goldbox Partners, Limited Partnership - EIN Notice.pdf" at bounding box center [195, 123] width 126 height 5
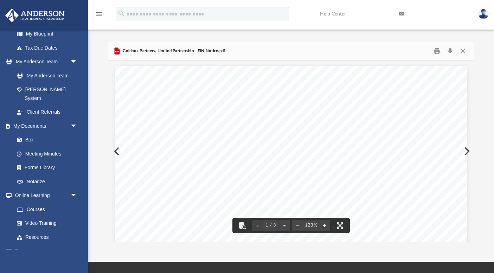
click at [298, 227] on button "File preview" at bounding box center [297, 225] width 11 height 15
click at [282, 225] on button "File preview" at bounding box center [284, 225] width 11 height 15
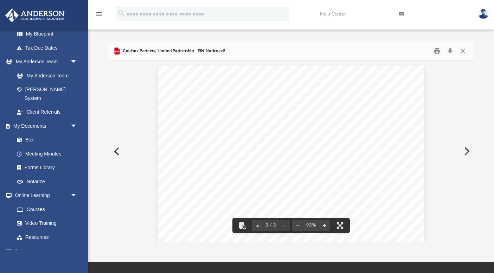
scroll to position [708, 0]
click at [463, 49] on button "Close" at bounding box center [463, 51] width 13 height 11
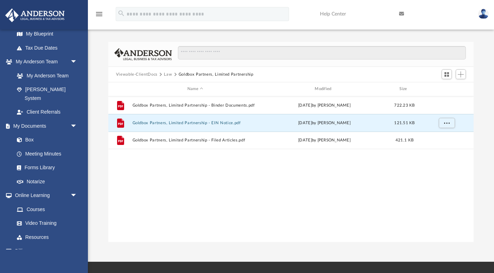
click at [167, 74] on button "Law" at bounding box center [168, 74] width 8 height 6
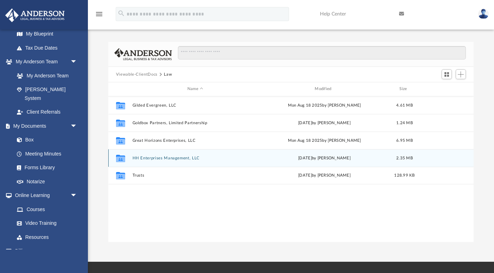
click at [181, 159] on button "HH Enterprises Management, LLC" at bounding box center [195, 158] width 126 height 5
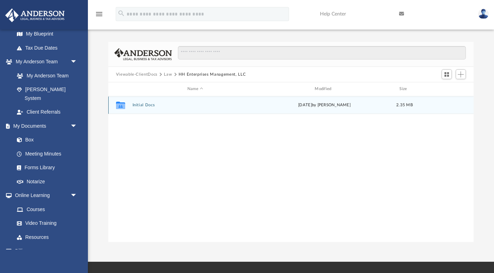
click at [147, 104] on button "Initial Docs" at bounding box center [195, 105] width 126 height 5
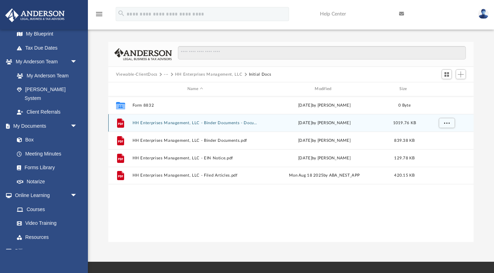
click at [217, 123] on button "HH Enterprises Management, LLC - Binder Documents - DocuSigned.pdf" at bounding box center [195, 123] width 126 height 5
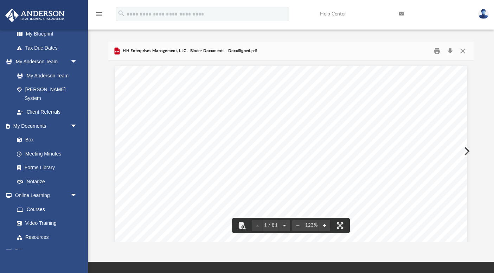
click at [297, 225] on button "File preview" at bounding box center [297, 225] width 11 height 15
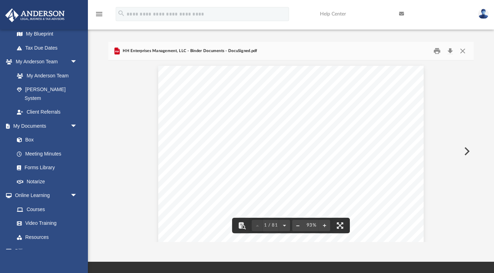
click at [297, 225] on button "File preview" at bounding box center [297, 225] width 11 height 15
click at [283, 224] on button "File preview" at bounding box center [284, 225] width 11 height 15
click at [284, 224] on button "File preview" at bounding box center [284, 225] width 11 height 15
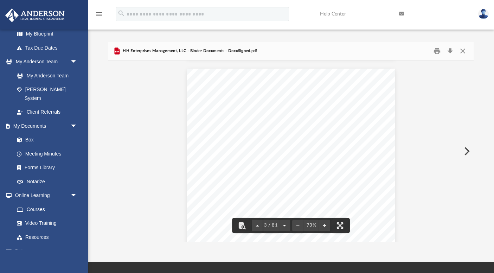
scroll to position [840, 0]
click at [284, 224] on button "File preview" at bounding box center [284, 225] width 11 height 15
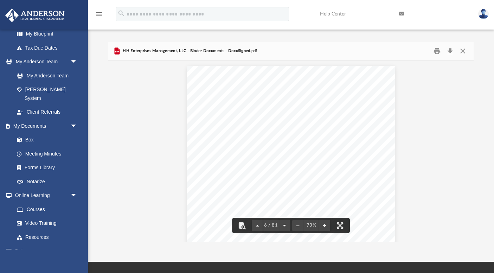
click at [284, 224] on button "File preview" at bounding box center [284, 225] width 11 height 15
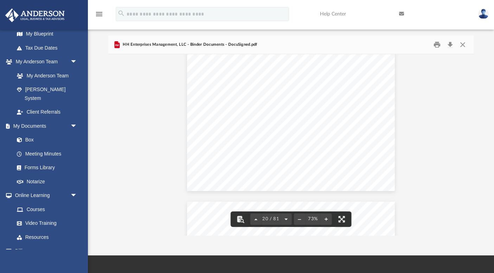
scroll to position [5457, 0]
click at [325, 219] on button "File preview" at bounding box center [326, 218] width 11 height 15
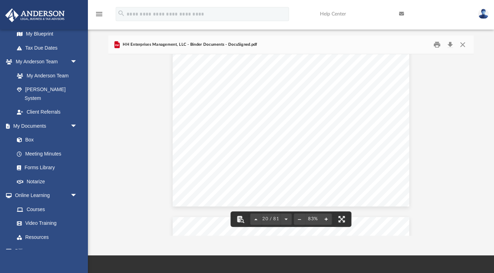
click at [325, 219] on button "File preview" at bounding box center [326, 218] width 11 height 15
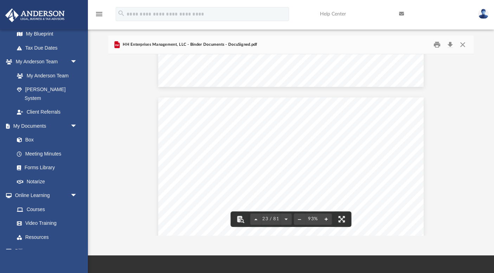
scroll to position [7756, 0]
click at [286, 217] on button "File preview" at bounding box center [286, 218] width 11 height 15
click at [286, 220] on button "File preview" at bounding box center [286, 218] width 11 height 15
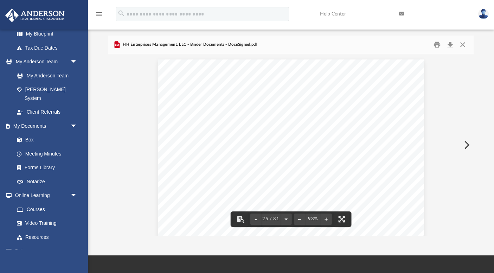
click at [289, 218] on button "File preview" at bounding box center [286, 218] width 11 height 15
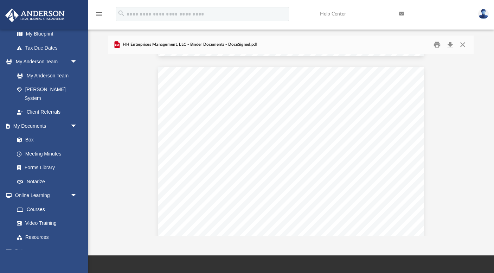
scroll to position [5661, 0]
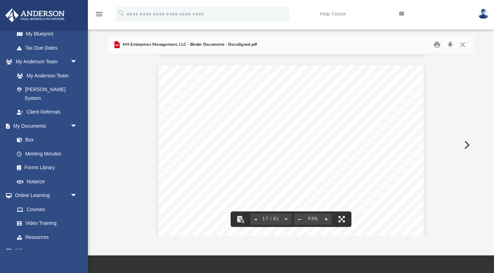
click at [300, 220] on button "File preview" at bounding box center [299, 218] width 11 height 15
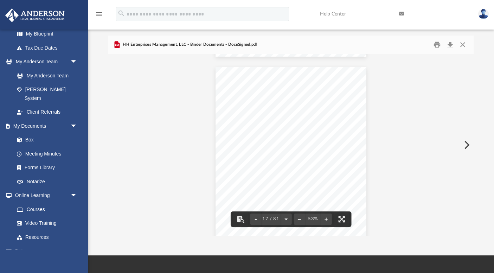
click at [285, 218] on button "File preview" at bounding box center [286, 218] width 11 height 15
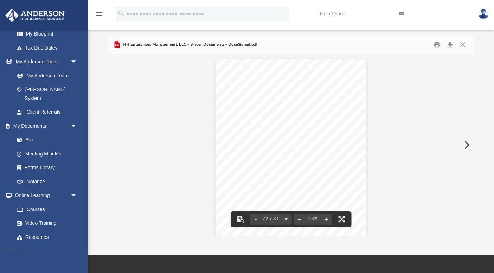
click at [285, 218] on button "File preview" at bounding box center [286, 218] width 11 height 15
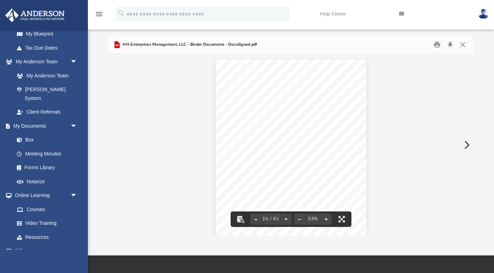
click at [285, 218] on button "File preview" at bounding box center [286, 218] width 11 height 15
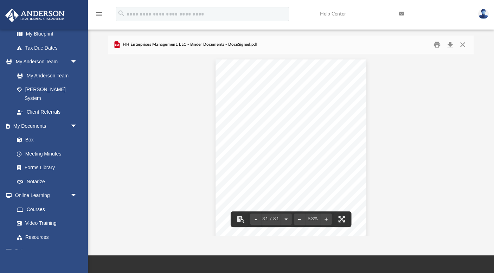
click at [285, 218] on button "File preview" at bounding box center [286, 218] width 11 height 15
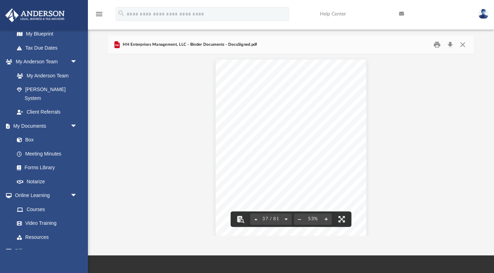
click at [285, 218] on button "File preview" at bounding box center [286, 218] width 11 height 15
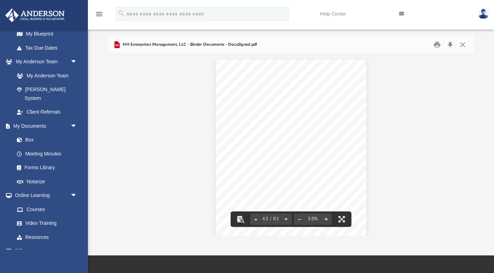
click at [285, 218] on button "File preview" at bounding box center [286, 218] width 11 height 15
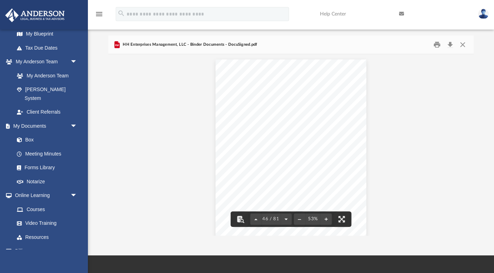
click at [285, 218] on button "File preview" at bounding box center [286, 218] width 11 height 15
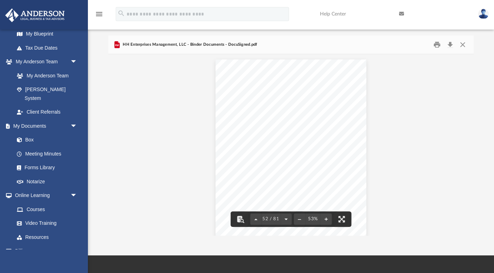
click at [285, 218] on button "File preview" at bounding box center [286, 218] width 11 height 15
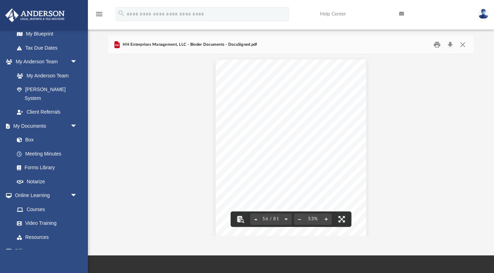
click at [285, 218] on button "File preview" at bounding box center [286, 218] width 11 height 15
click at [257, 218] on button "File preview" at bounding box center [255, 218] width 11 height 15
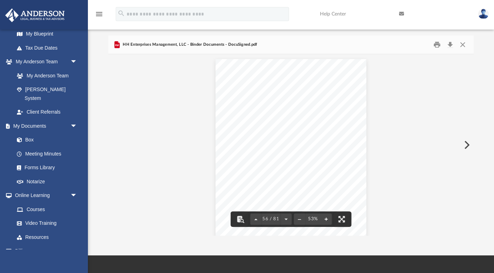
click at [325, 218] on button "File preview" at bounding box center [326, 218] width 11 height 15
click at [287, 218] on button "File preview" at bounding box center [286, 218] width 11 height 15
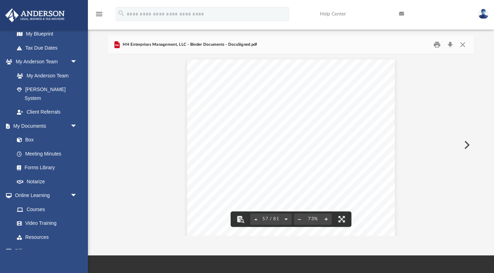
click at [287, 218] on button "File preview" at bounding box center [286, 218] width 11 height 15
click at [256, 218] on button "File preview" at bounding box center [255, 218] width 11 height 15
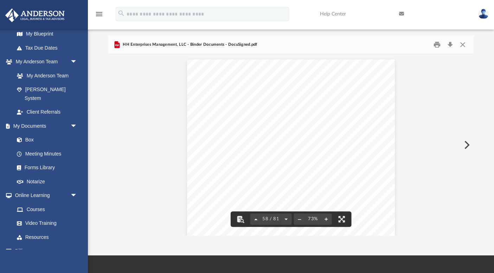
scroll to position [15952, 0]
click at [285, 220] on button "File preview" at bounding box center [286, 218] width 11 height 15
click at [463, 44] on button "Close" at bounding box center [463, 44] width 13 height 11
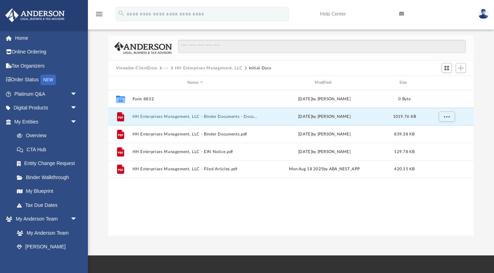
scroll to position [160, 365]
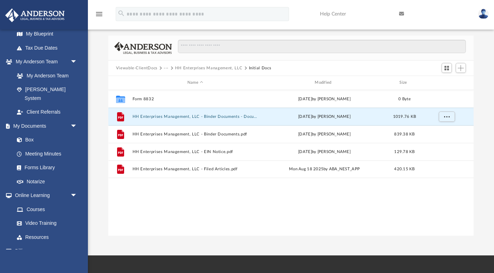
click at [150, 68] on button "Viewable-ClientDocs" at bounding box center [137, 68] width 42 height 6
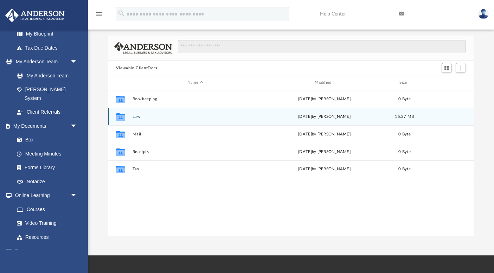
click at [137, 115] on button "Law" at bounding box center [195, 116] width 126 height 5
click at [174, 116] on button "Goldbox Partners, Limited Partnership" at bounding box center [195, 116] width 126 height 5
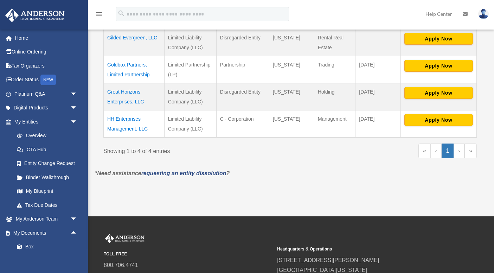
scroll to position [171, 0]
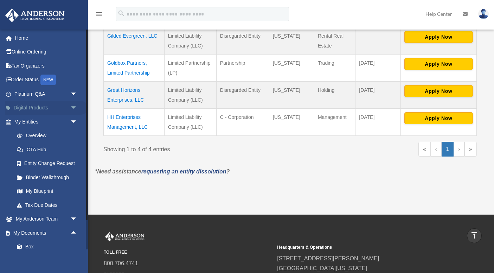
click at [72, 108] on span "arrow_drop_down" at bounding box center [77, 108] width 14 height 14
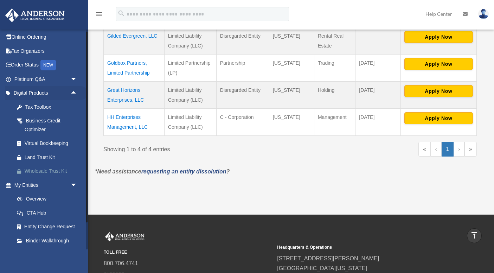
scroll to position [15, 0]
click at [51, 120] on div "Business Credit Optimizer" at bounding box center [52, 124] width 55 height 17
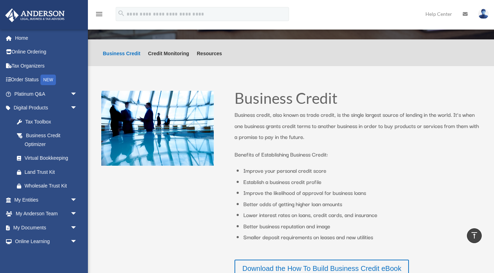
scroll to position [63, 0]
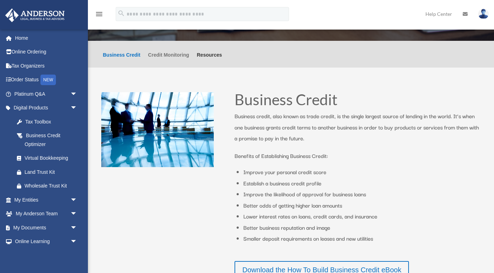
click at [179, 56] on link "Credit Monitoring" at bounding box center [168, 59] width 41 height 15
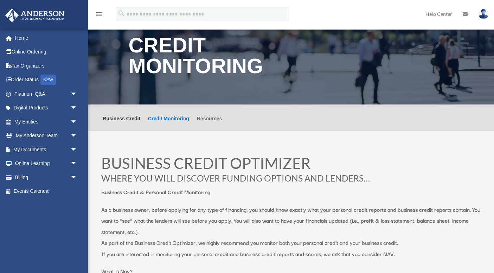
click at [206, 118] on link "Resources" at bounding box center [209, 123] width 25 height 15
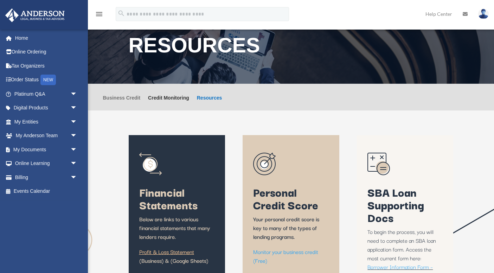
click at [117, 98] on link "Business Credit" at bounding box center [122, 102] width 38 height 15
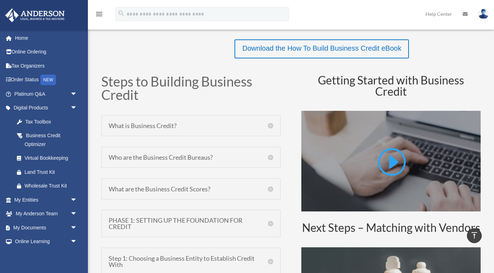
scroll to position [286, 0]
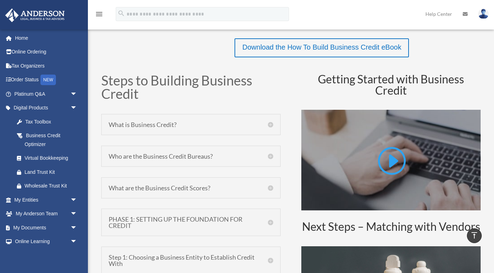
click at [270, 157] on h5 "Who are the Business Credit Bureaus?" at bounding box center [191, 156] width 165 height 6
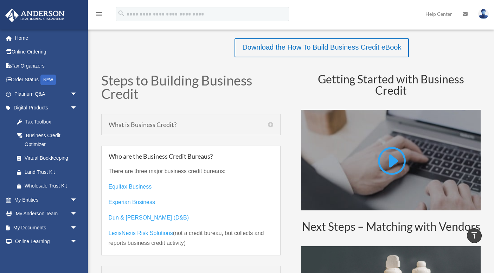
click at [270, 157] on h5 "Who are the Business Credit Bureaus?" at bounding box center [191, 156] width 165 height 6
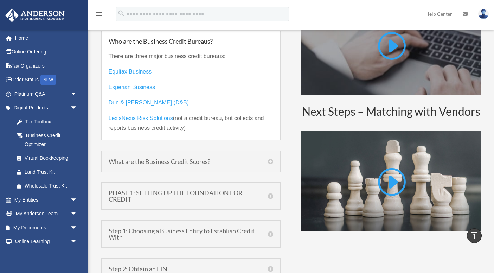
scroll to position [404, 0]
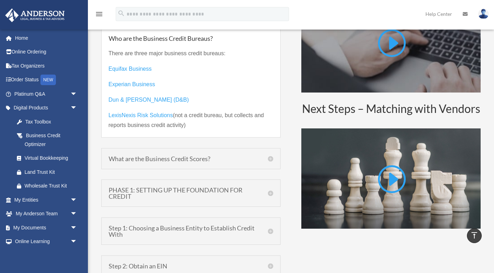
click at [270, 157] on h5 "What are the Business Credit Scores?" at bounding box center [191, 158] width 165 height 6
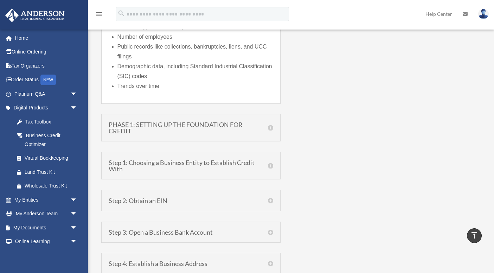
scroll to position [892, 0]
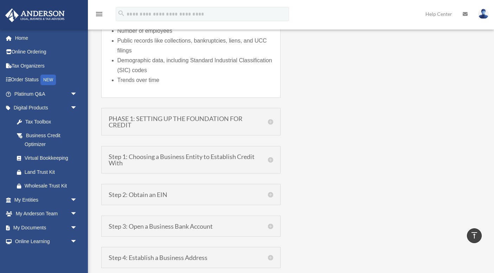
click at [271, 120] on h5 "PHASE 1: SETTING UP THE FOUNDATION FOR CREDIT" at bounding box center [191, 121] width 165 height 13
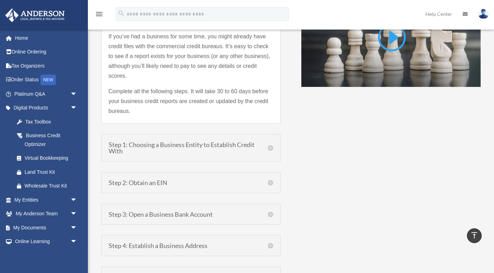
scroll to position [546, 0]
click at [271, 147] on h5 "Step 1: Choosing a Business Entity to Establish Credit With" at bounding box center [191, 147] width 165 height 13
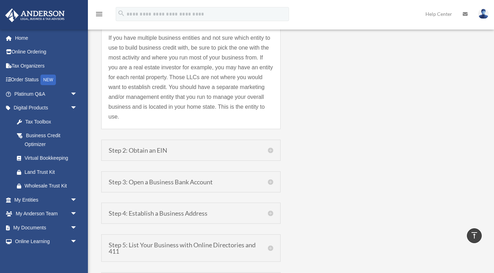
scroll to position [723, 0]
click at [272, 147] on h5 "Step 2: Obtain an EIN" at bounding box center [191, 150] width 165 height 6
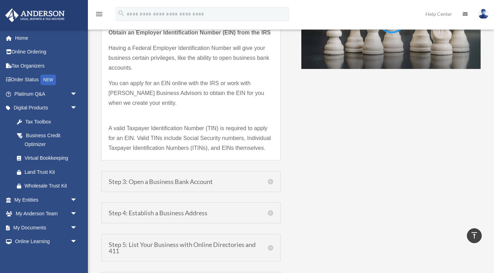
scroll to position [588, 0]
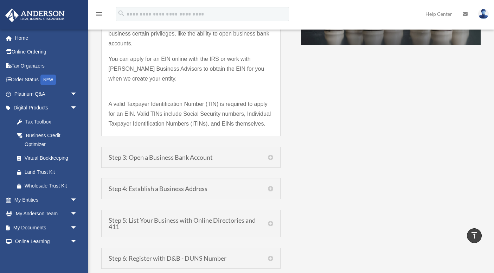
click at [272, 156] on h5 "Step 3: Open a Business Bank Account" at bounding box center [191, 157] width 165 height 6
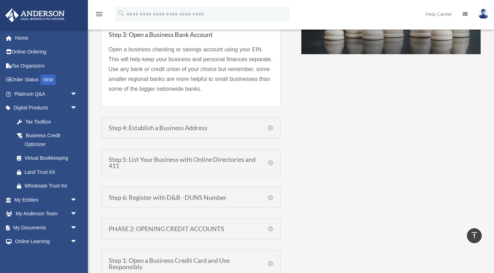
scroll to position [579, 0]
click at [271, 126] on h5 "Step 4: Establish a Business Address" at bounding box center [191, 126] width 165 height 6
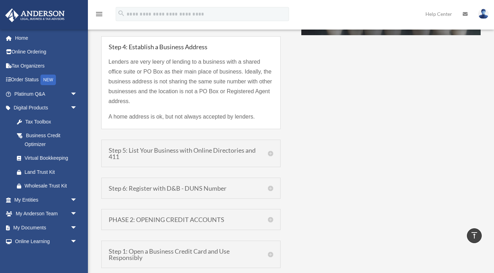
scroll to position [598, 0]
click at [271, 153] on h5 "Step 5: List Your Business with Online Directories and 411" at bounding box center [191, 153] width 165 height 13
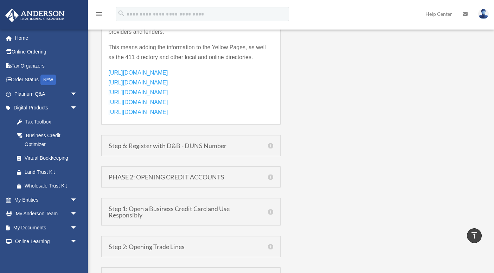
scroll to position [761, 0]
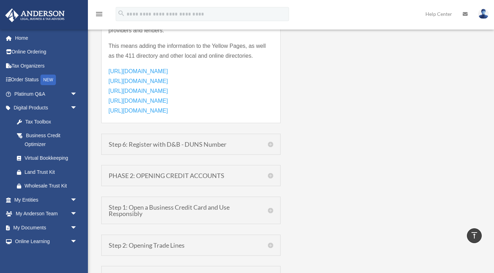
click at [272, 145] on h5 "Step 6: Register with D&B - DUNS Number" at bounding box center [191, 144] width 165 height 6
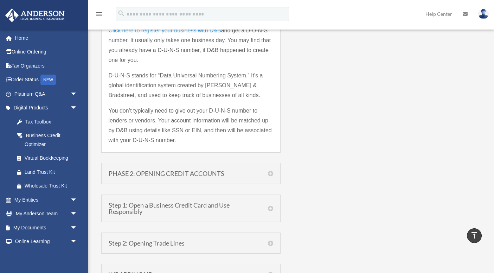
scroll to position [754, 0]
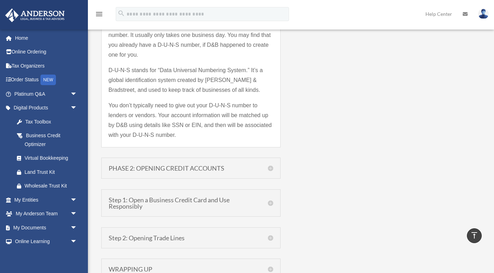
click at [271, 169] on h5 "PHASE 2: OPENING CREDIT ACCOUNTS" at bounding box center [191, 168] width 165 height 6
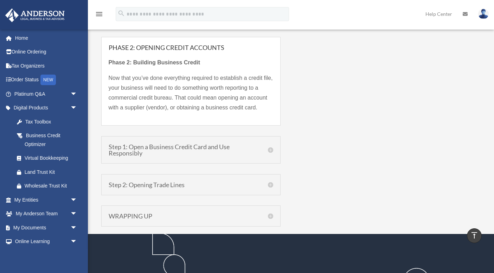
scroll to position [713, 0]
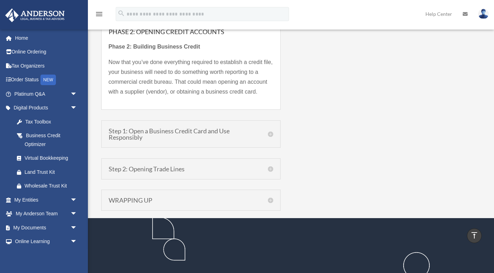
click at [271, 135] on h5 "Step 1: Open a Business Credit Card and Use Responsibly" at bounding box center [191, 134] width 165 height 13
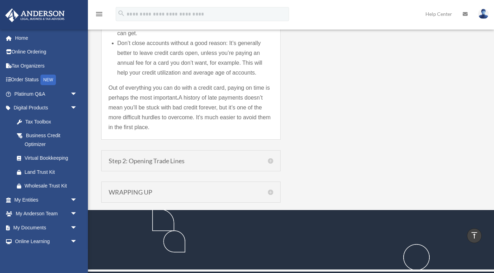
scroll to position [1141, 0]
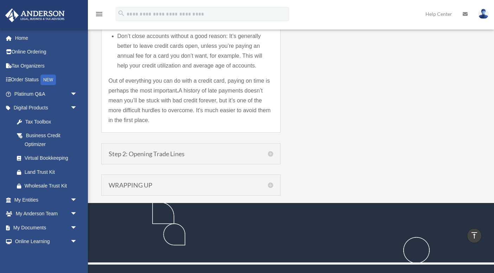
click at [271, 152] on h5 "Step 2: Opening Trade Lines" at bounding box center [191, 154] width 165 height 6
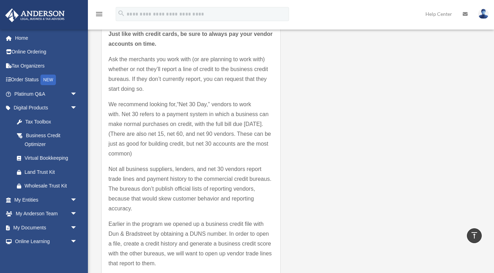
scroll to position [852, 0]
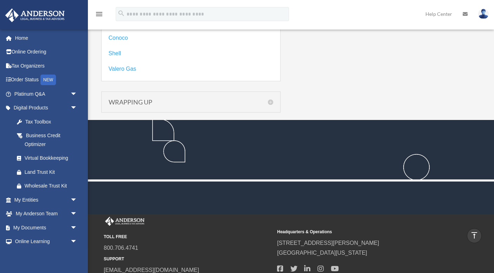
click at [269, 101] on h5 "WRAPPING UP" at bounding box center [191, 102] width 165 height 6
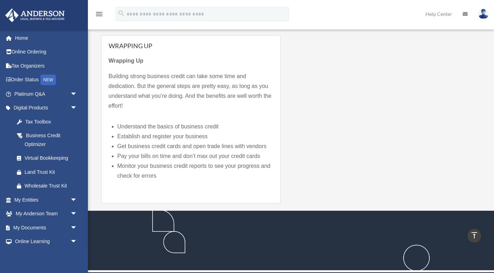
scroll to position [801, 0]
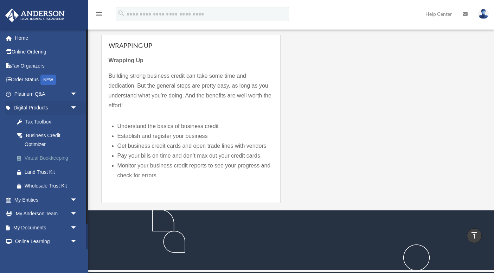
click at [51, 158] on div "Virtual Bookkeeping" at bounding box center [52, 158] width 55 height 9
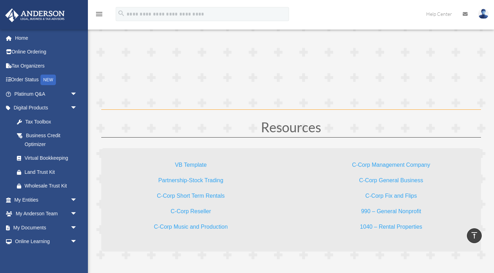
scroll to position [2017, 0]
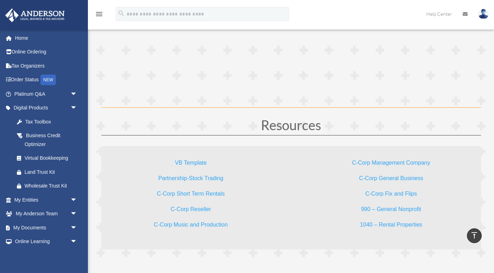
click at [397, 163] on link "C-Corp Management Company" at bounding box center [391, 164] width 78 height 9
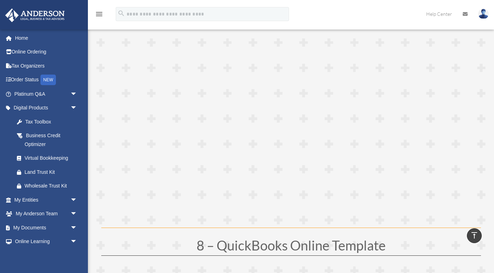
scroll to position [1646, 0]
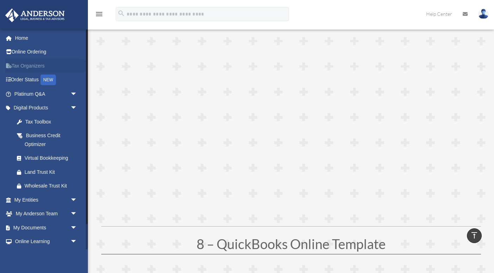
click at [27, 66] on link "Tax Organizers" at bounding box center [46, 66] width 83 height 14
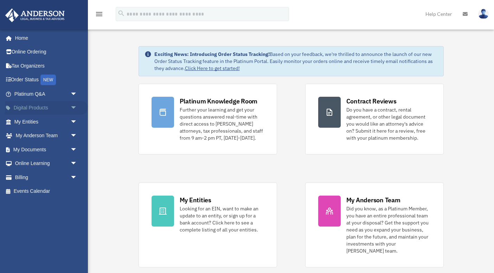
click at [73, 106] on span "arrow_drop_down" at bounding box center [77, 108] width 14 height 14
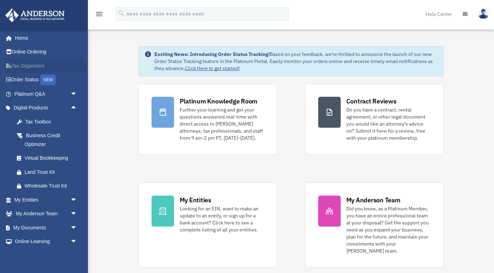
click at [29, 65] on link "Tax Organizers" at bounding box center [46, 66] width 83 height 14
